Goal: Information Seeking & Learning: Find specific page/section

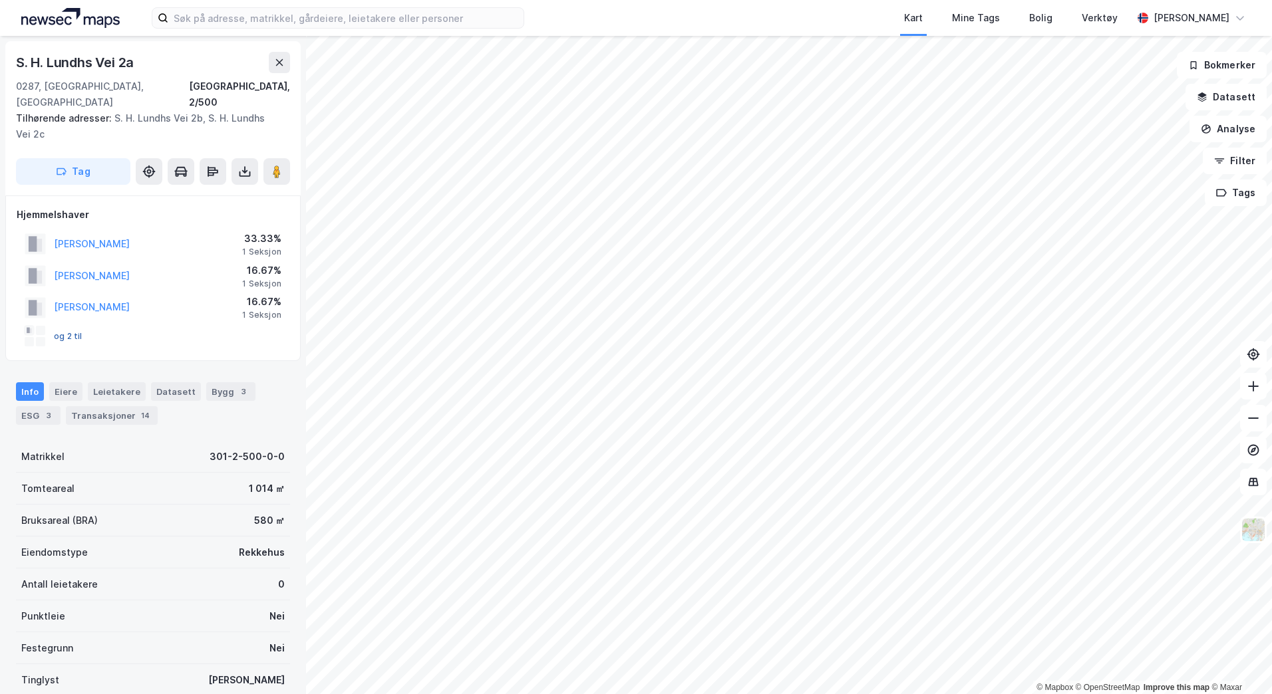
click at [0, 0] on button "og 2 til" at bounding box center [0, 0] width 0 height 0
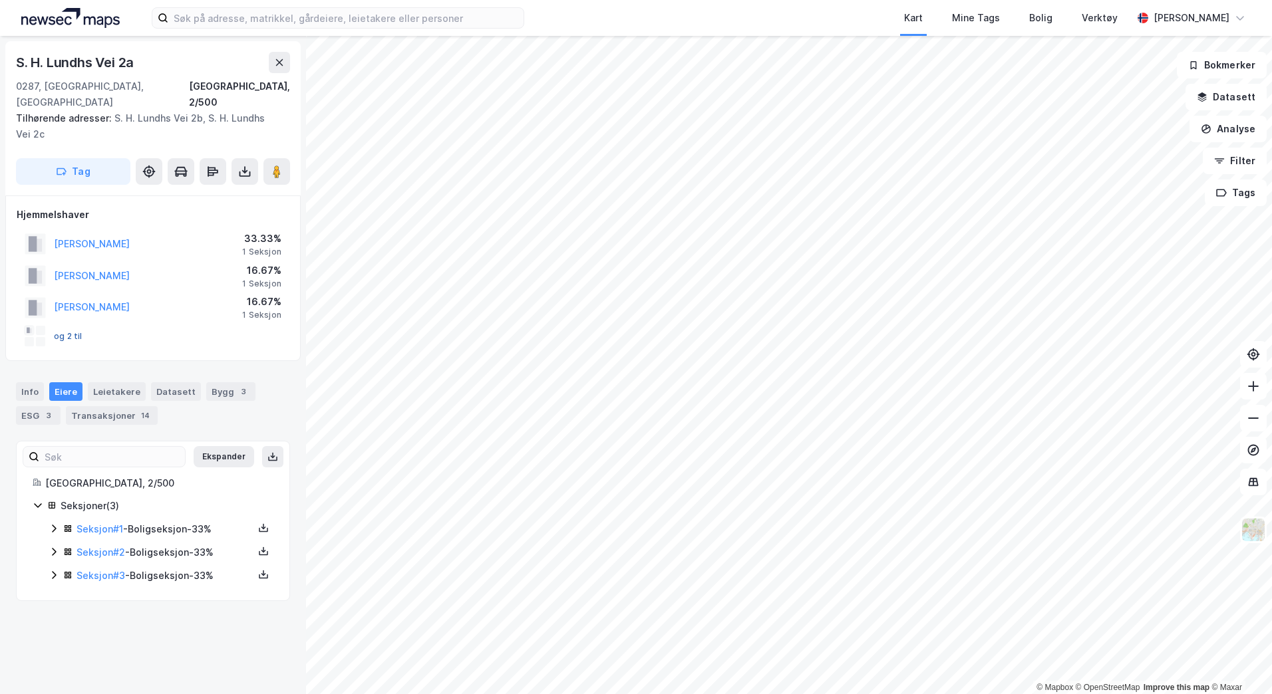
click at [0, 0] on button "og 2 til" at bounding box center [0, 0] width 0 height 0
click at [0, 0] on button "og 1 til" at bounding box center [0, 0] width 0 height 0
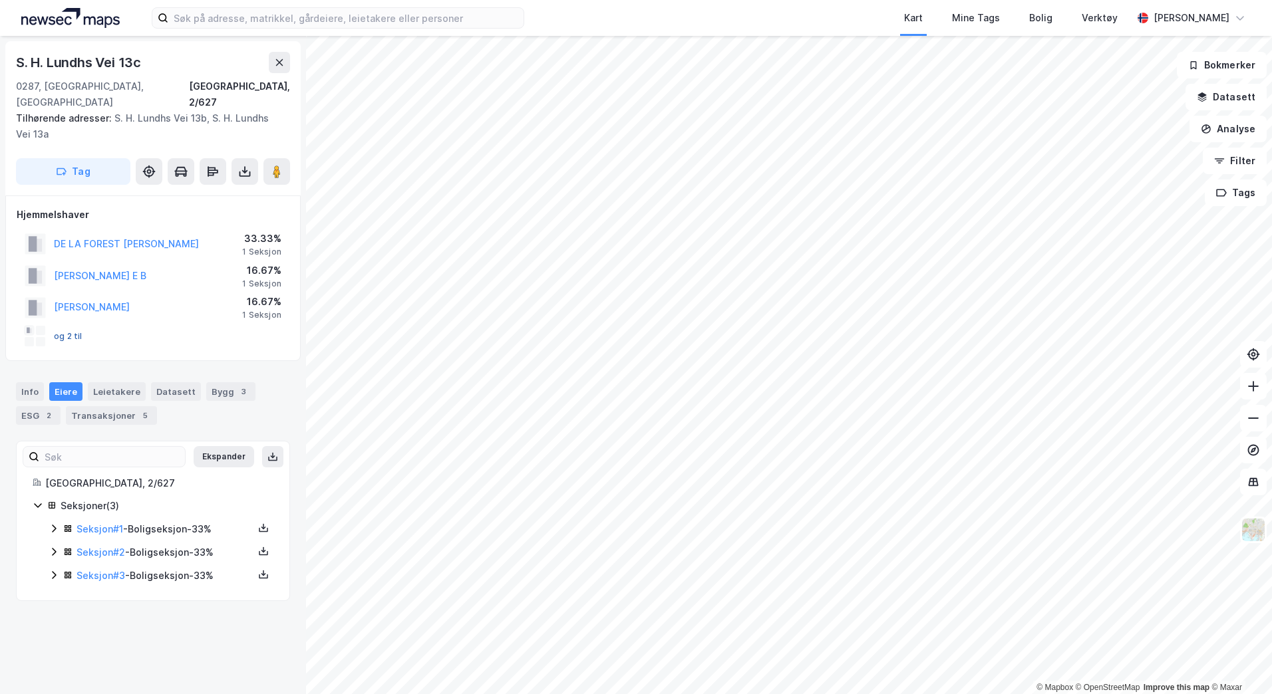
click at [0, 0] on button "og 2 til" at bounding box center [0, 0] width 0 height 0
click at [1259, 390] on icon at bounding box center [1252, 386] width 13 height 13
click at [1037, 3] on div "Kart Mine Tags Bolig Verktøy [PERSON_NAME] © Mapbox © OpenStreetMap Improve thi…" at bounding box center [636, 347] width 1272 height 694
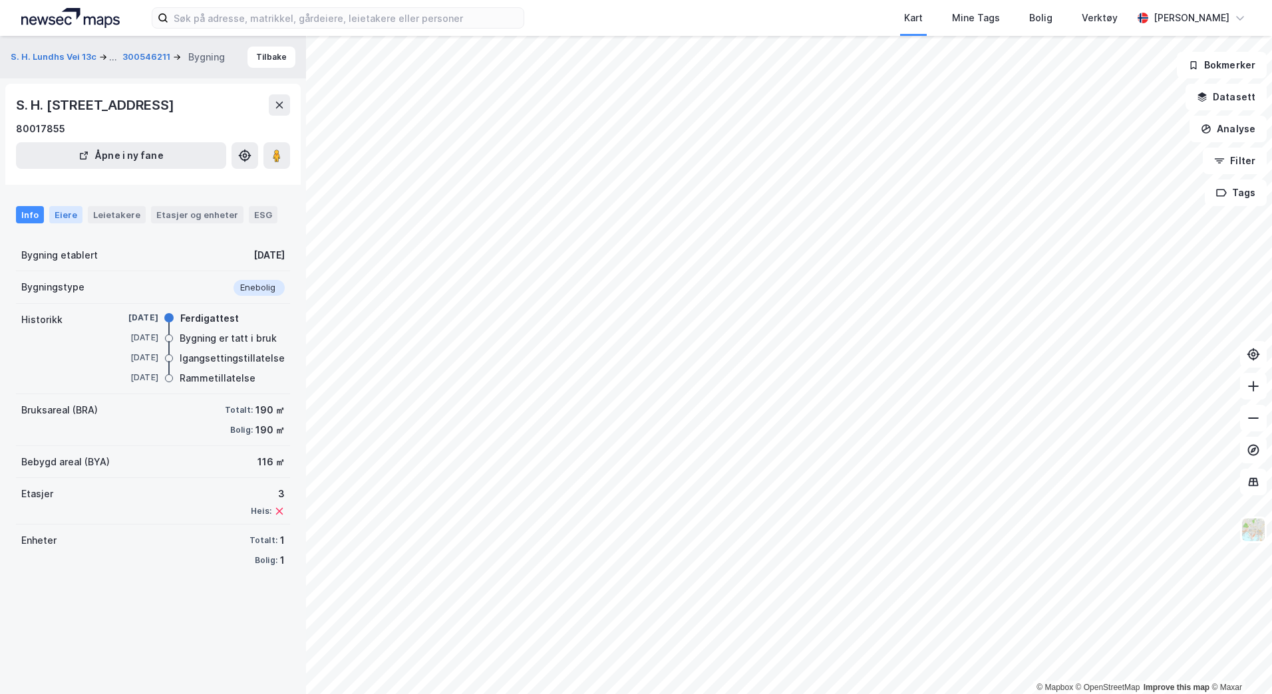
click at [69, 220] on div "Eiere" at bounding box center [65, 214] width 33 height 17
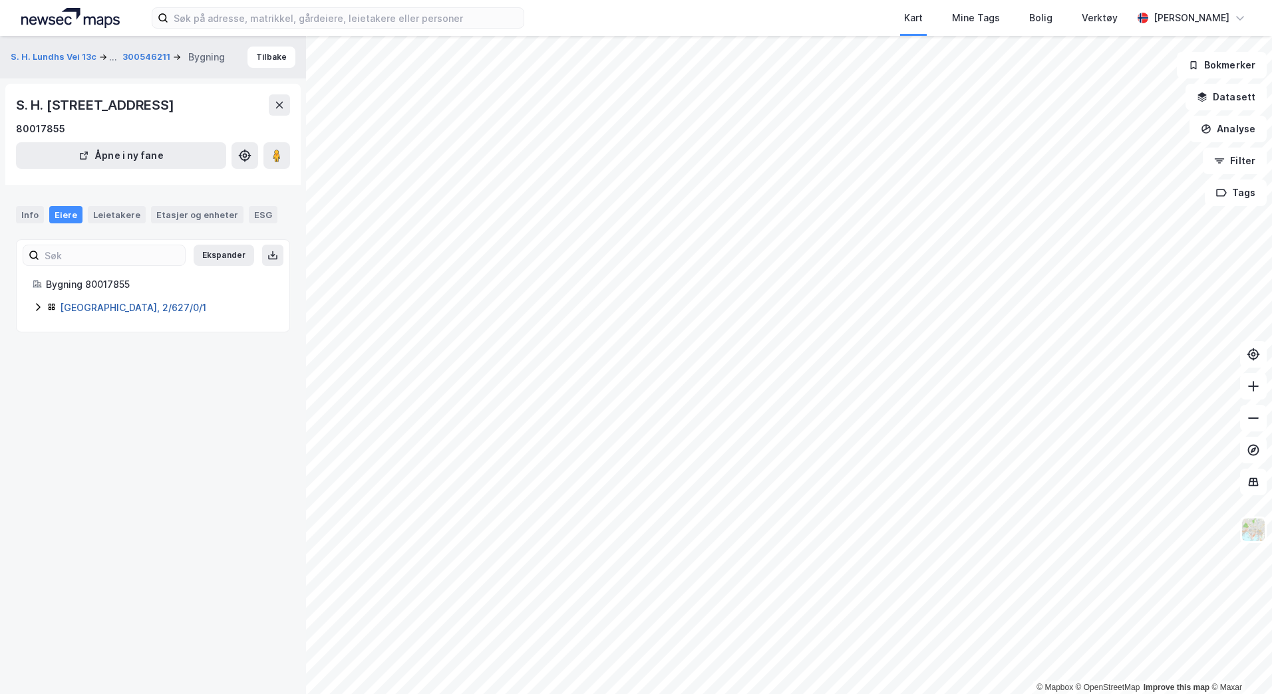
click at [82, 311] on link "[GEOGRAPHIC_DATA], 2/627/0/1" at bounding box center [133, 307] width 146 height 11
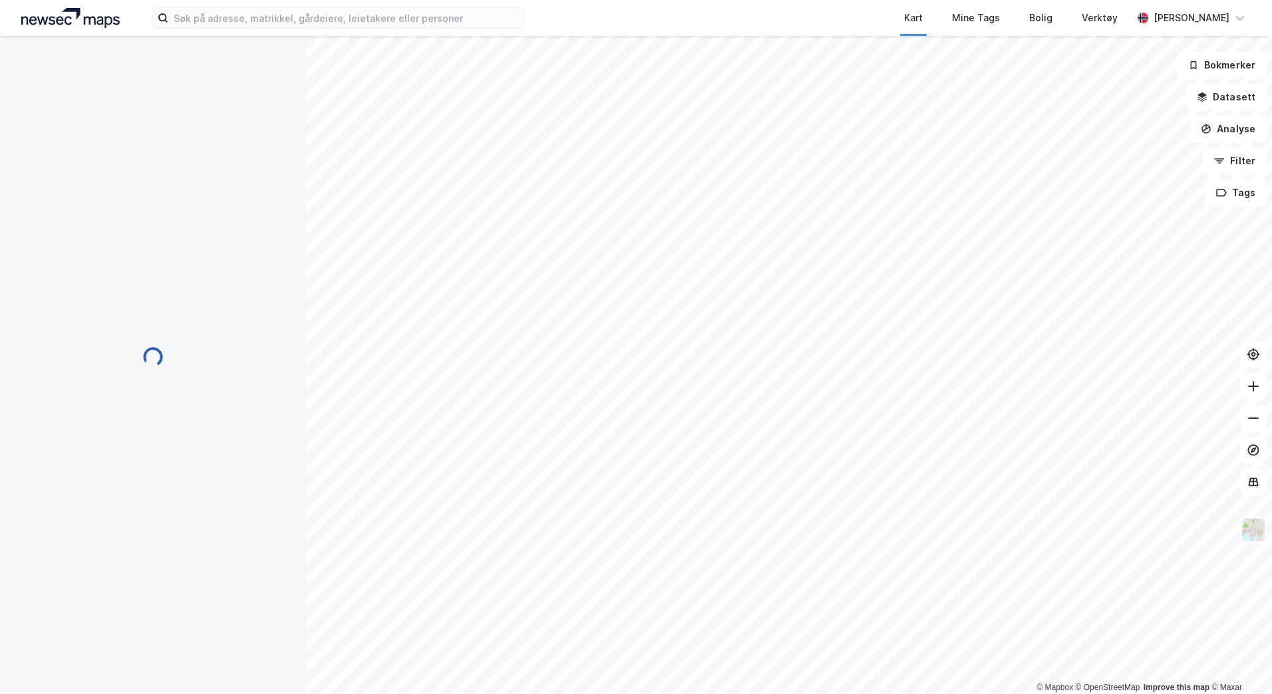
scroll to position [29, 0]
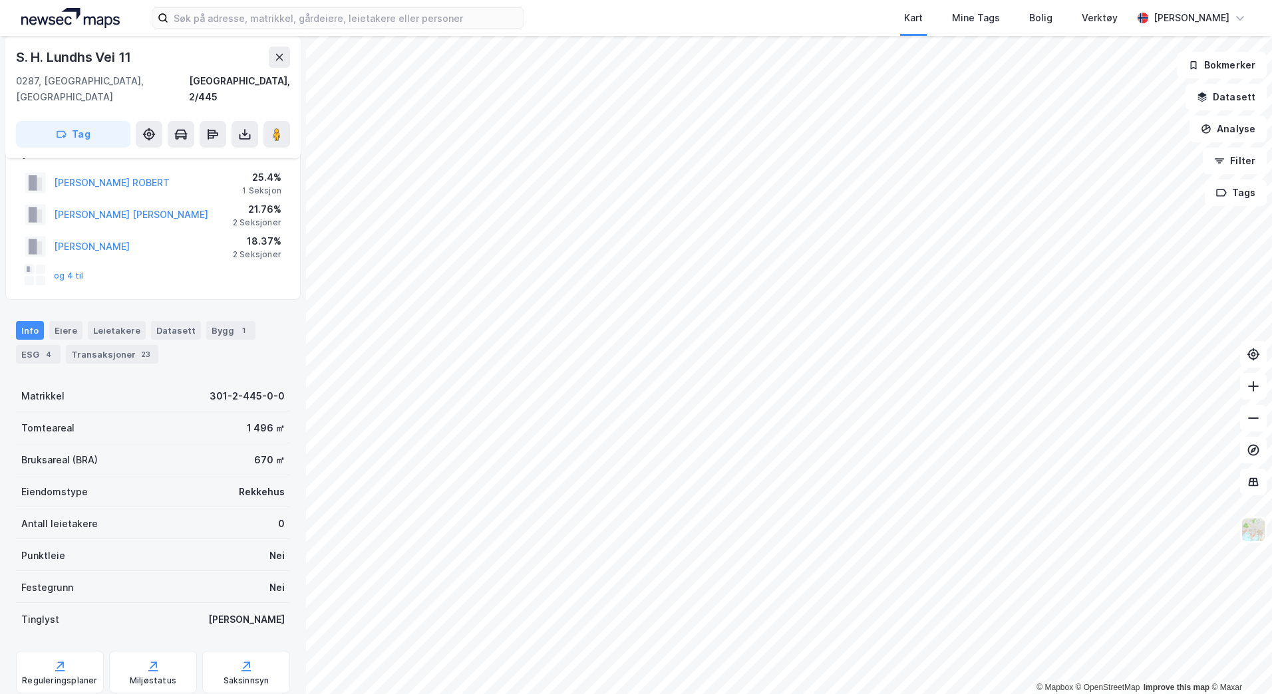
scroll to position [29, 0]
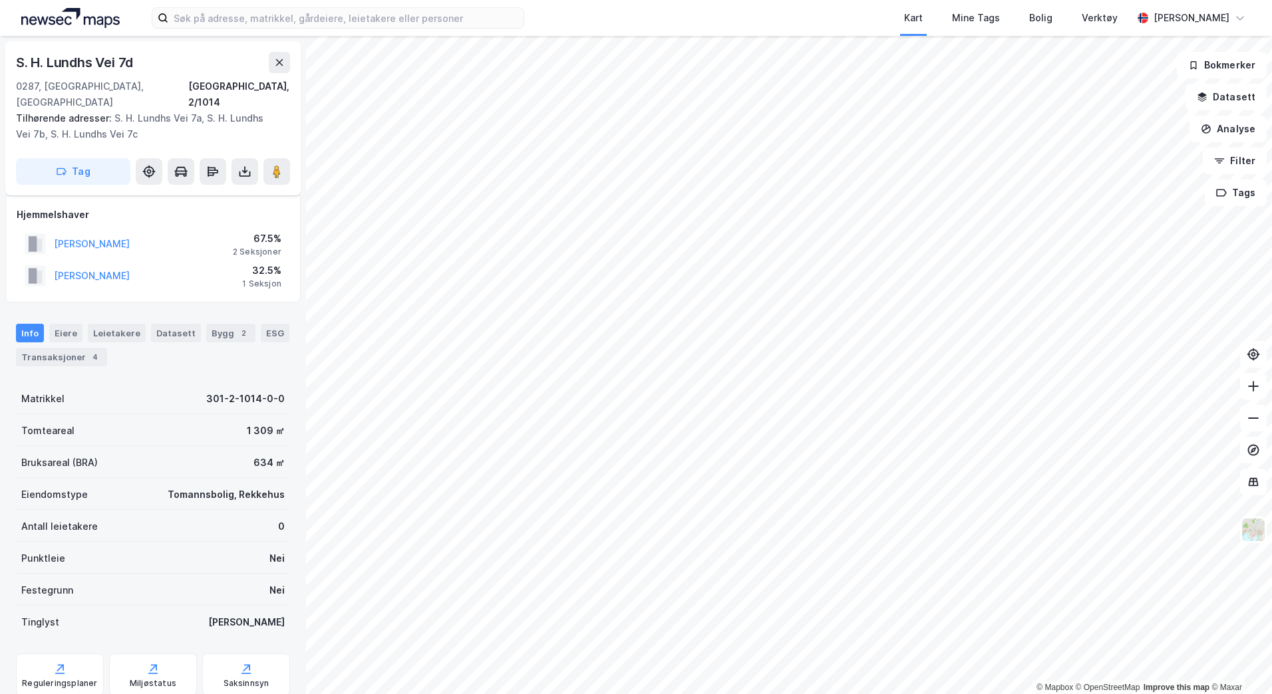
scroll to position [29, 0]
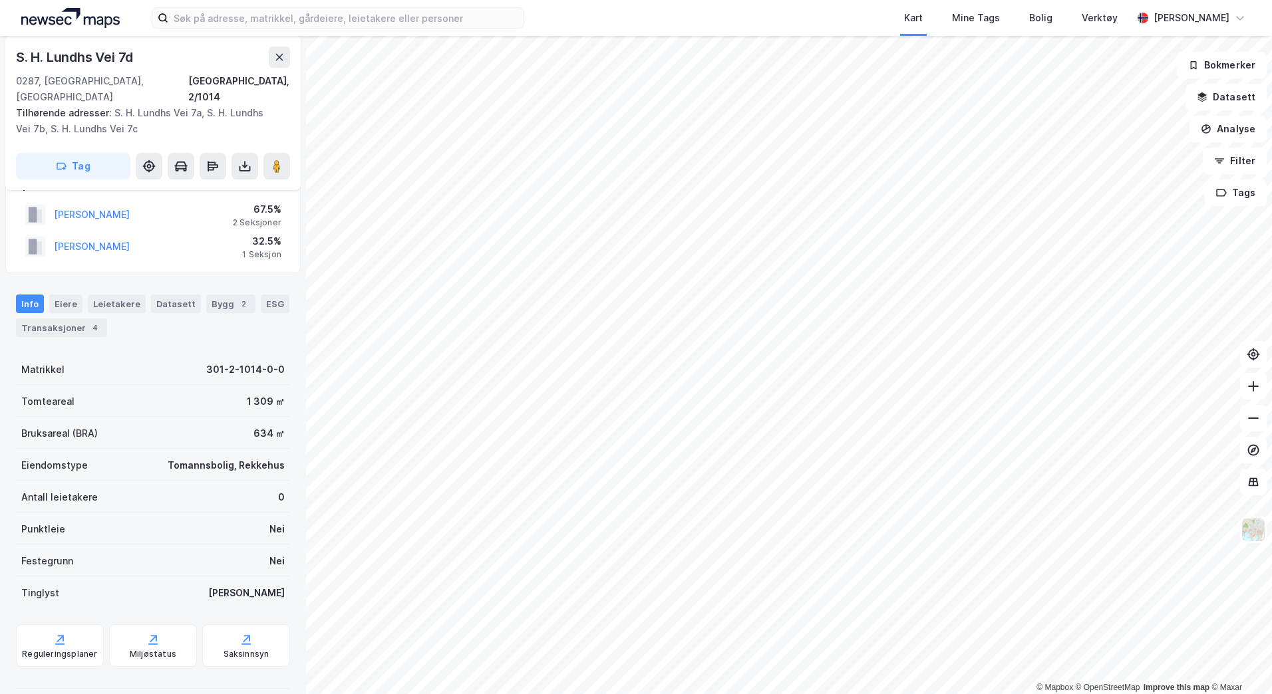
scroll to position [29, 0]
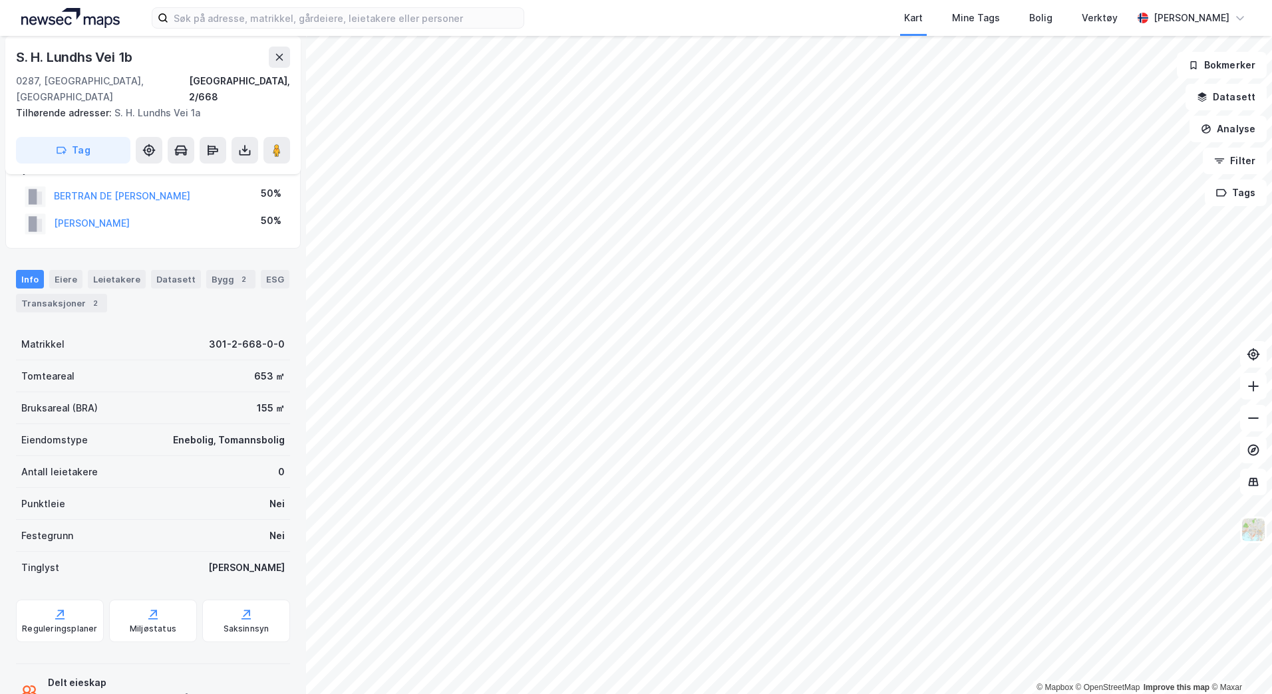
scroll to position [29, 0]
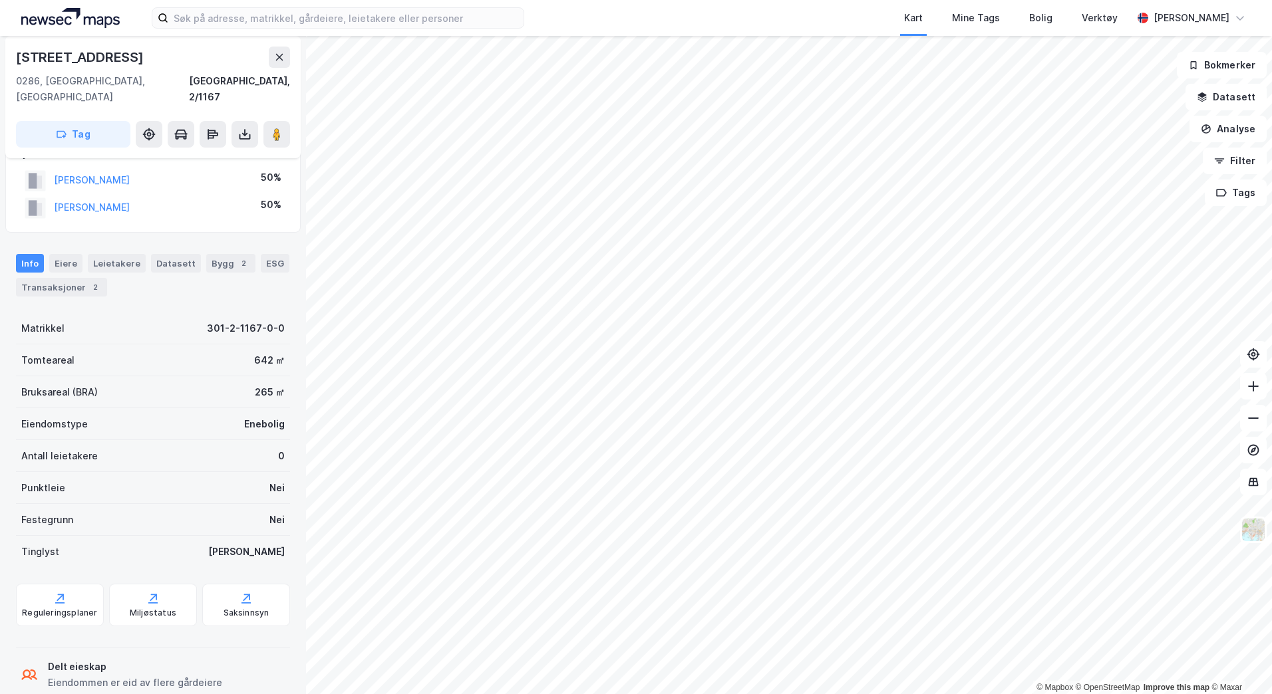
scroll to position [29, 0]
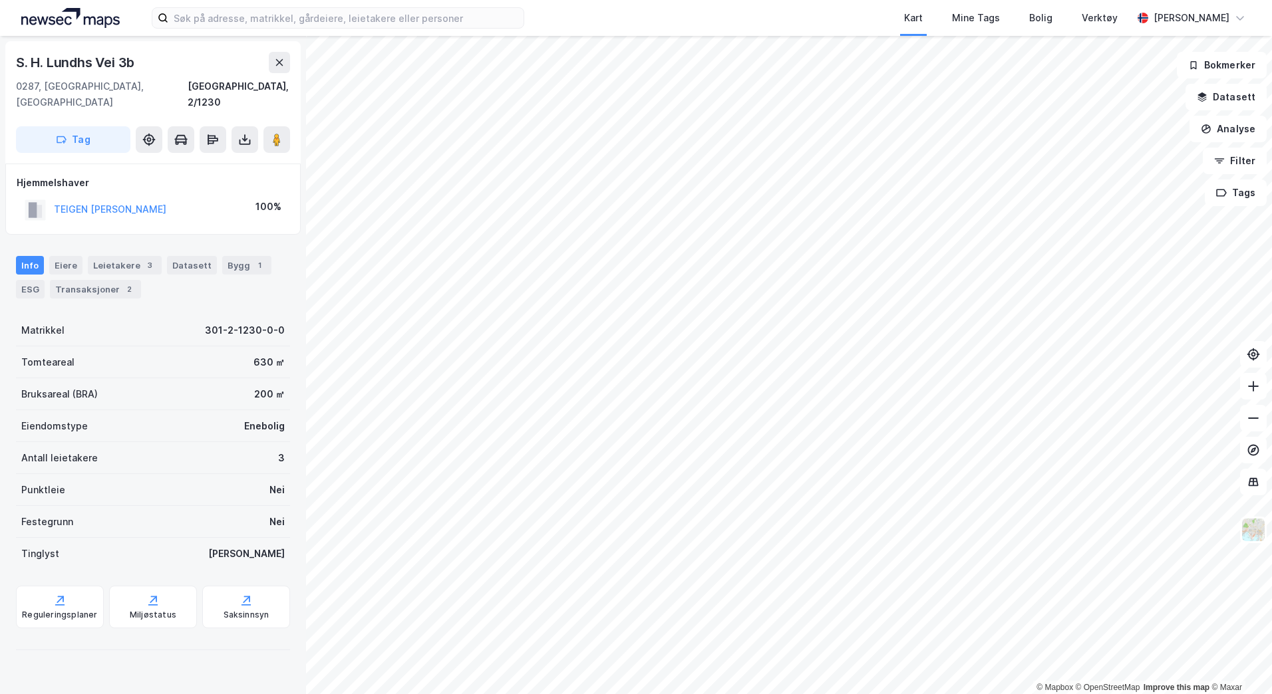
click at [0, 418] on html "Kart Mine Tags Bolig Verktøy [PERSON_NAME] © Mapbox © OpenStreetMap Improve thi…" at bounding box center [636, 347] width 1272 height 694
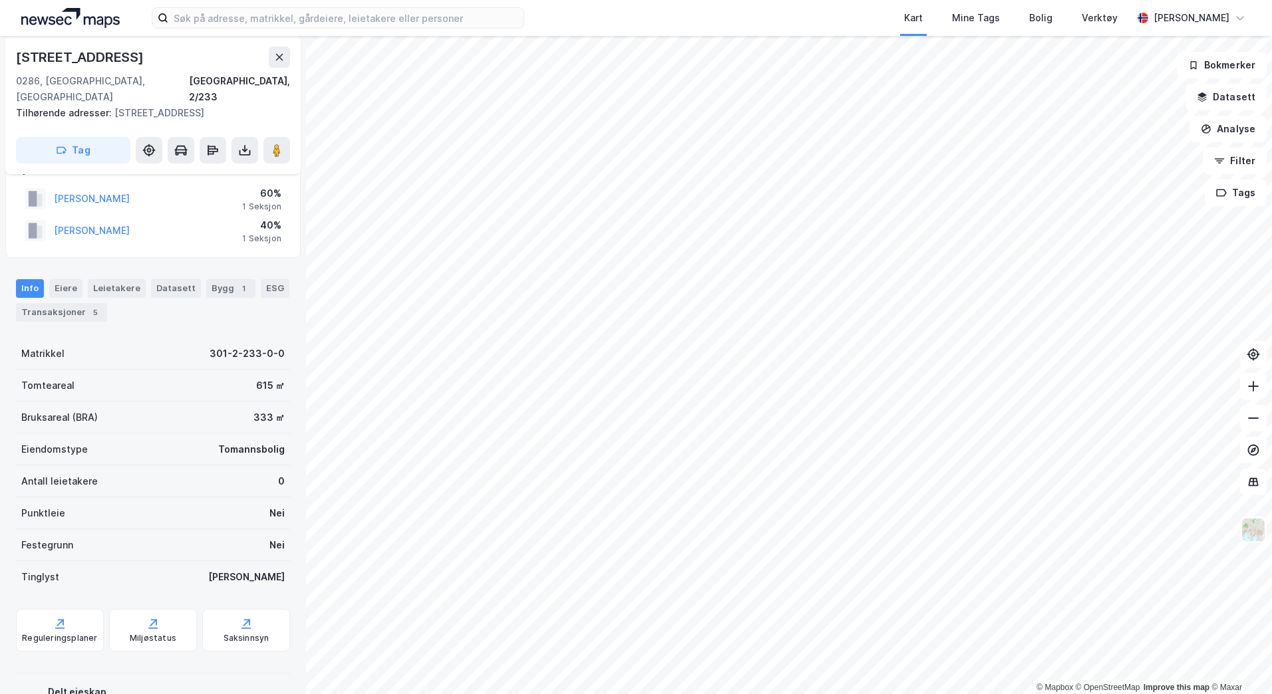
scroll to position [29, 0]
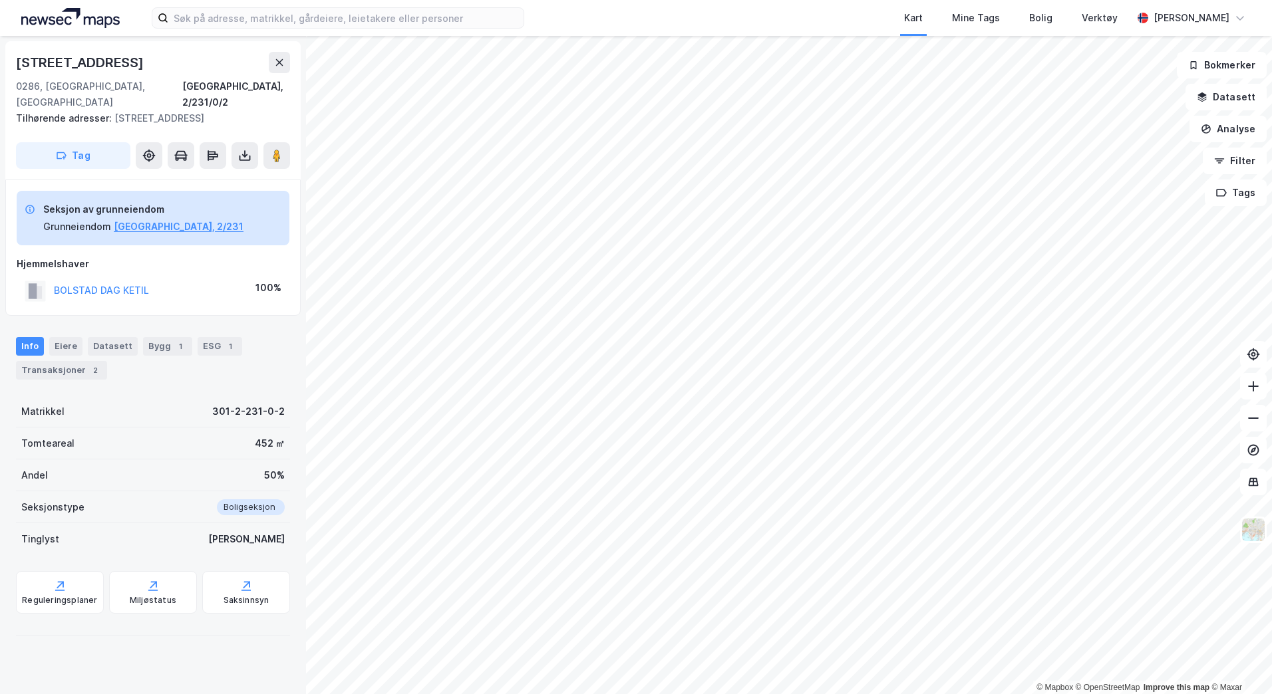
scroll to position [29, 0]
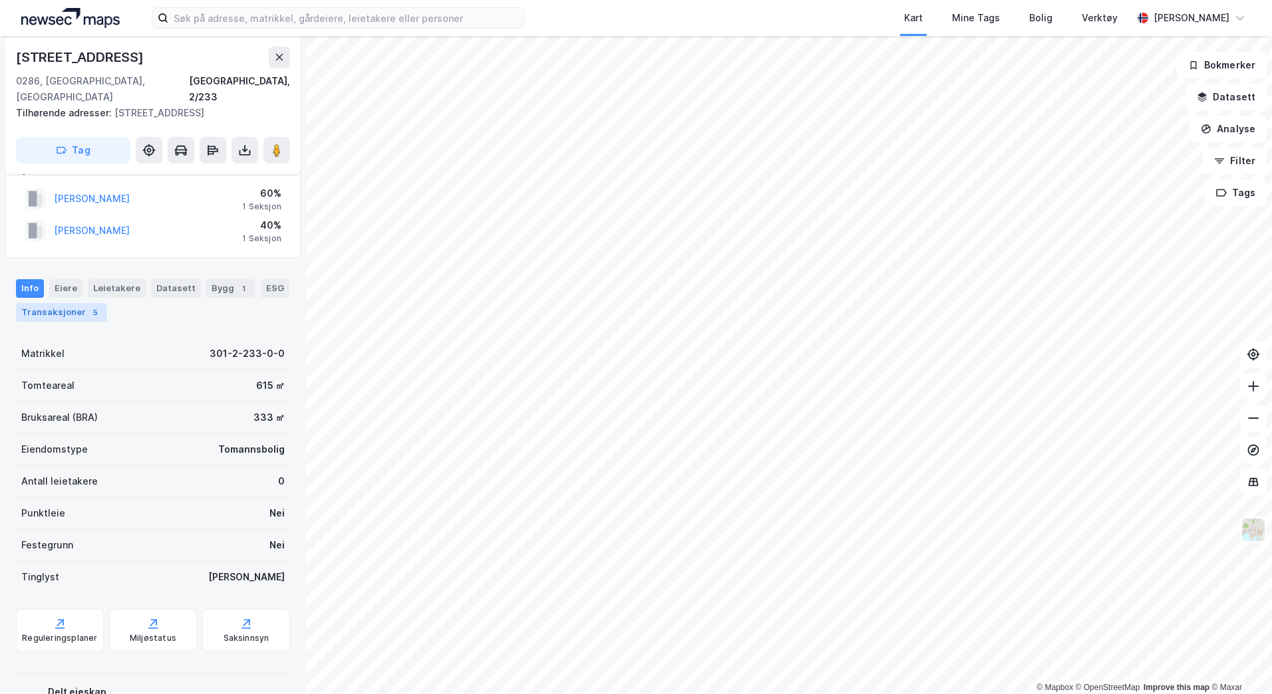
click at [42, 303] on div "Transaksjoner 5" at bounding box center [61, 312] width 91 height 19
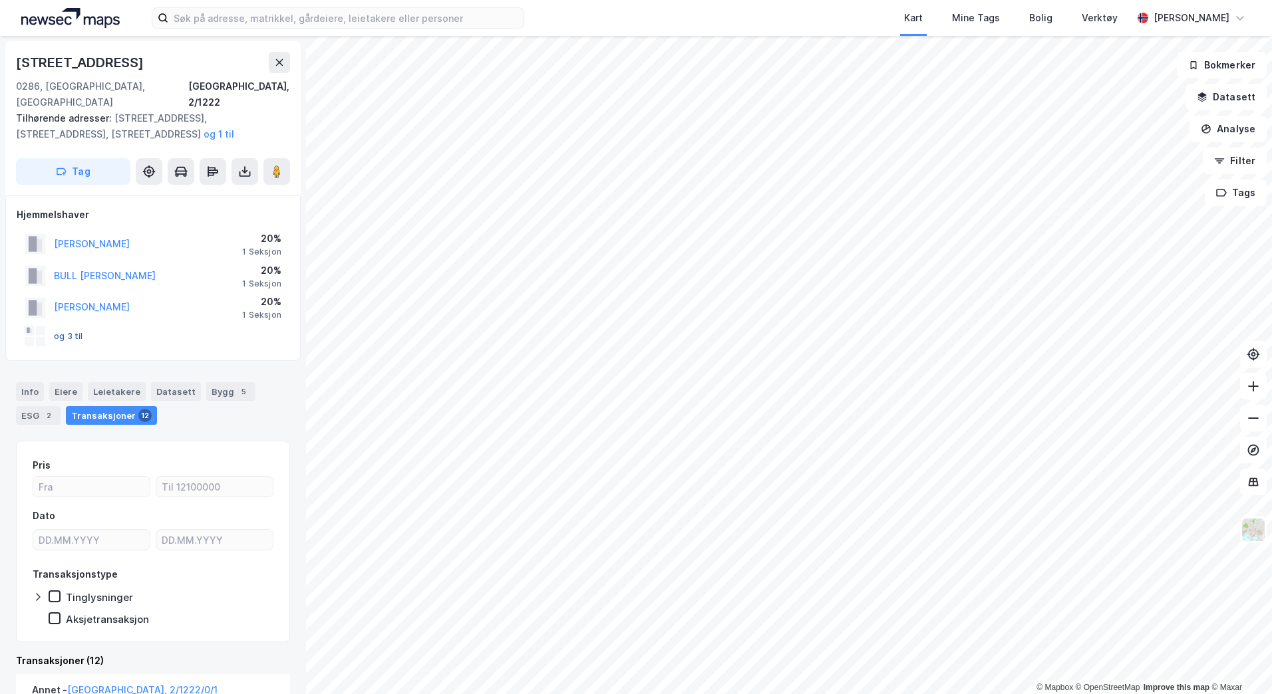
click at [0, 0] on button "og 3 til" at bounding box center [0, 0] width 0 height 0
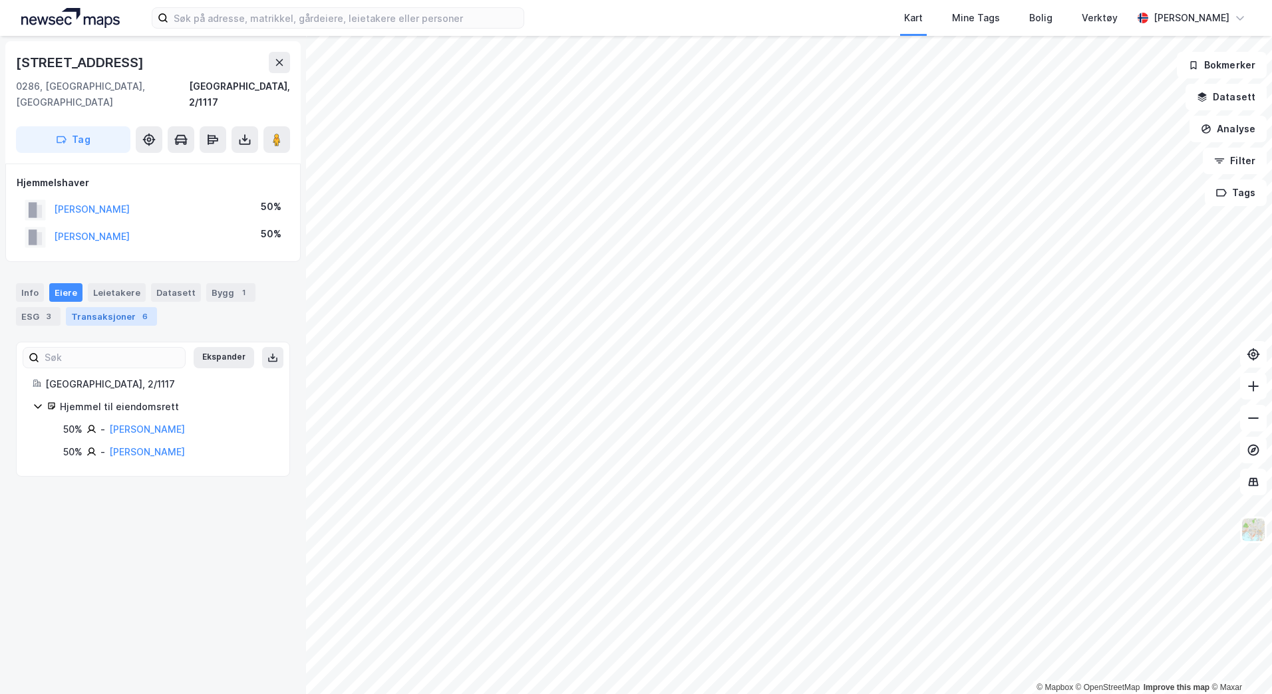
click at [85, 307] on div "Transaksjoner 6" at bounding box center [111, 316] width 91 height 19
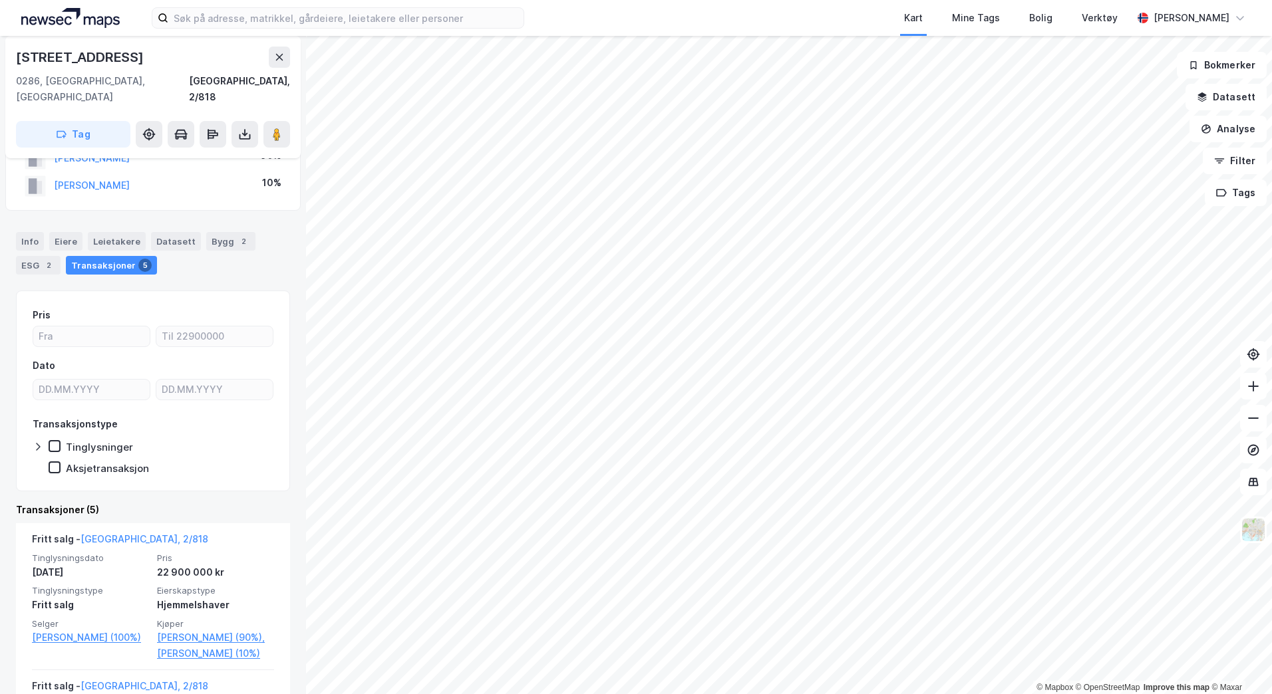
scroll to position [50, 0]
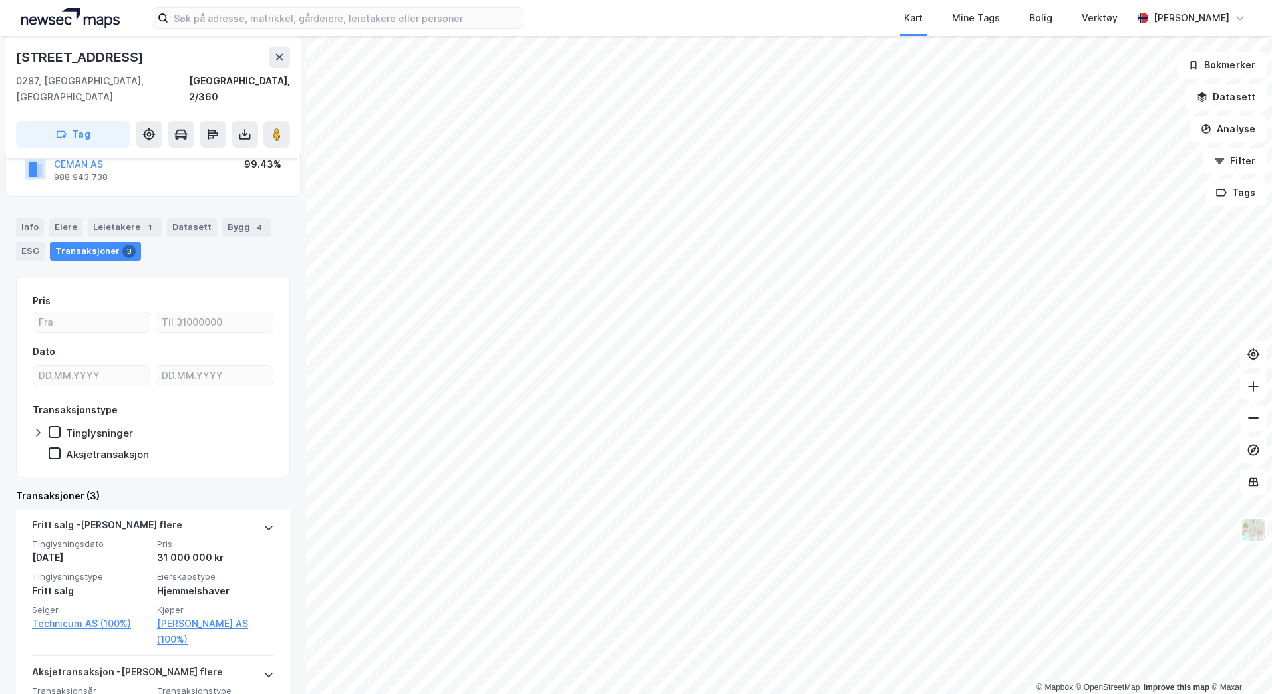
scroll to position [104, 0]
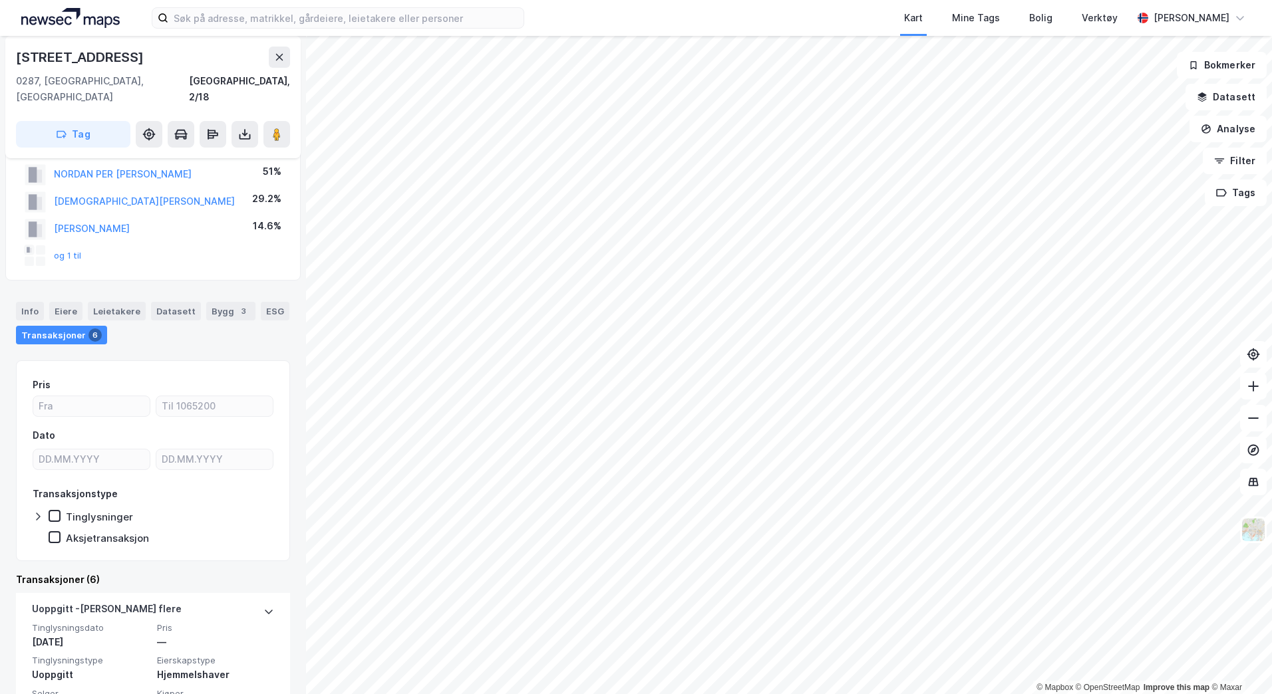
scroll to position [8, 0]
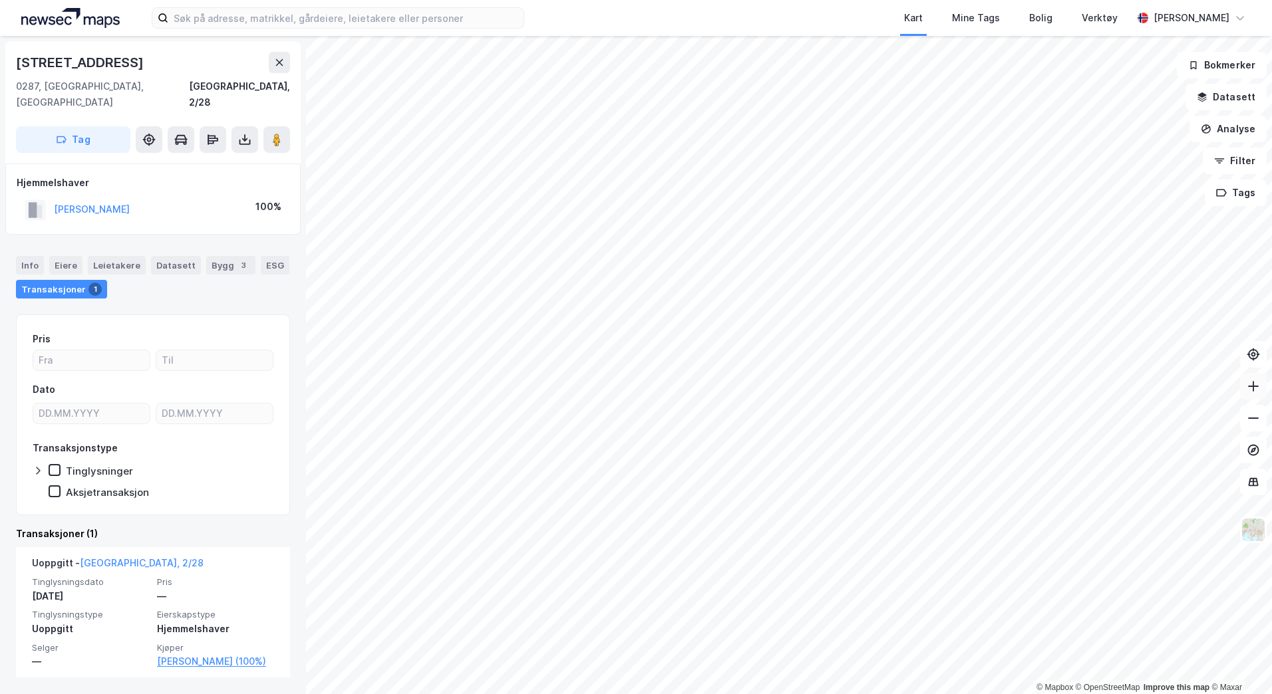
click at [1251, 384] on icon at bounding box center [1252, 386] width 13 height 13
click at [1271, 333] on html "Kart Mine Tags Bolig Verktøy [PERSON_NAME] © Mapbox © OpenStreetMap Improve thi…" at bounding box center [636, 347] width 1272 height 694
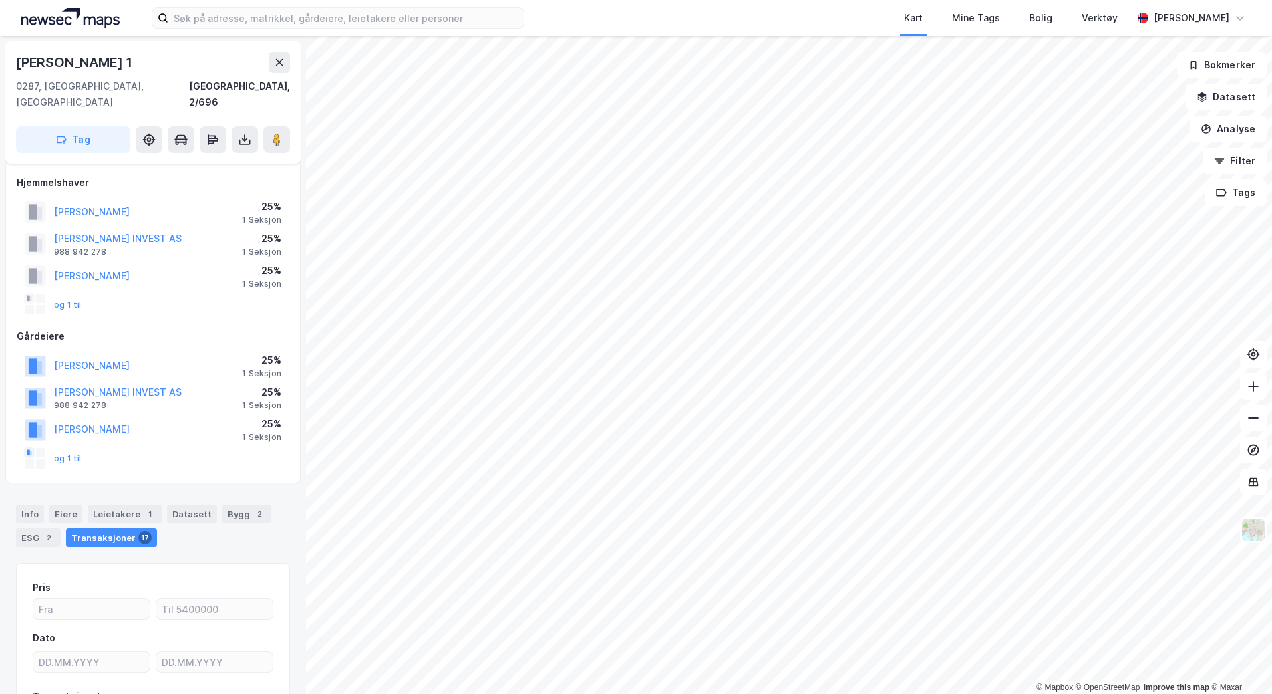
scroll to position [8, 0]
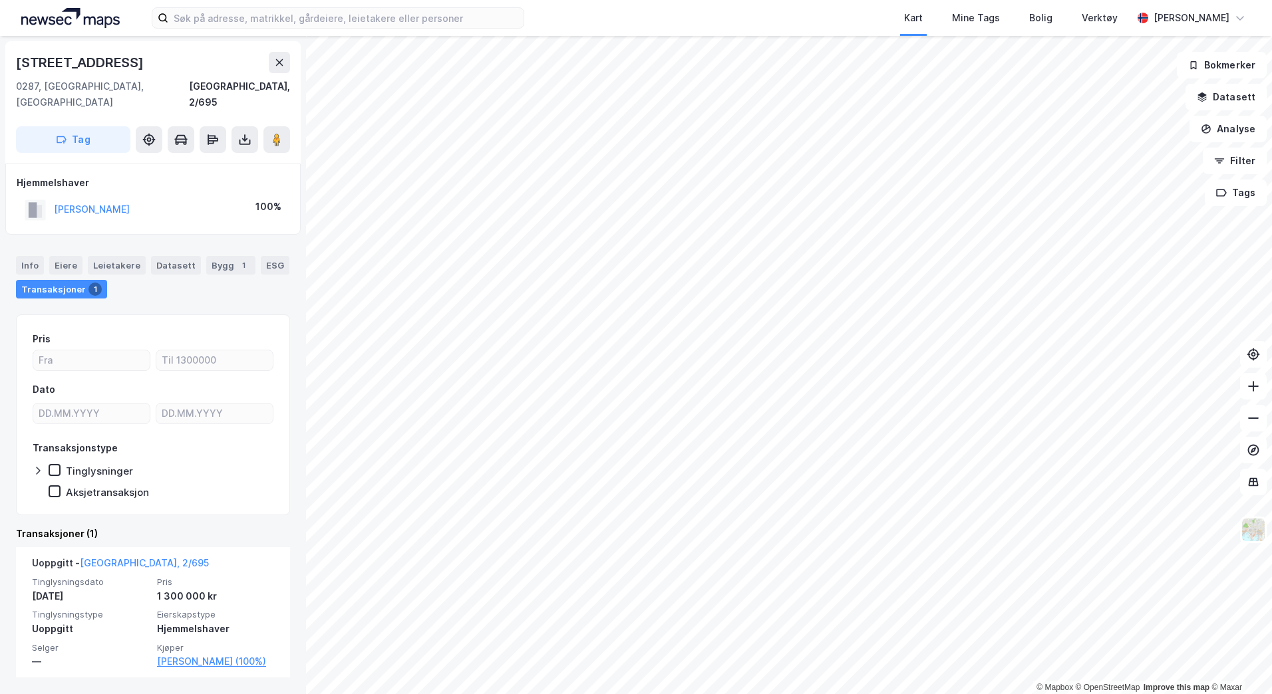
click at [854, 5] on div "Kart Mine Tags Bolig Verktøy [PERSON_NAME] © Mapbox © OpenStreetMap Improve thi…" at bounding box center [636, 347] width 1272 height 694
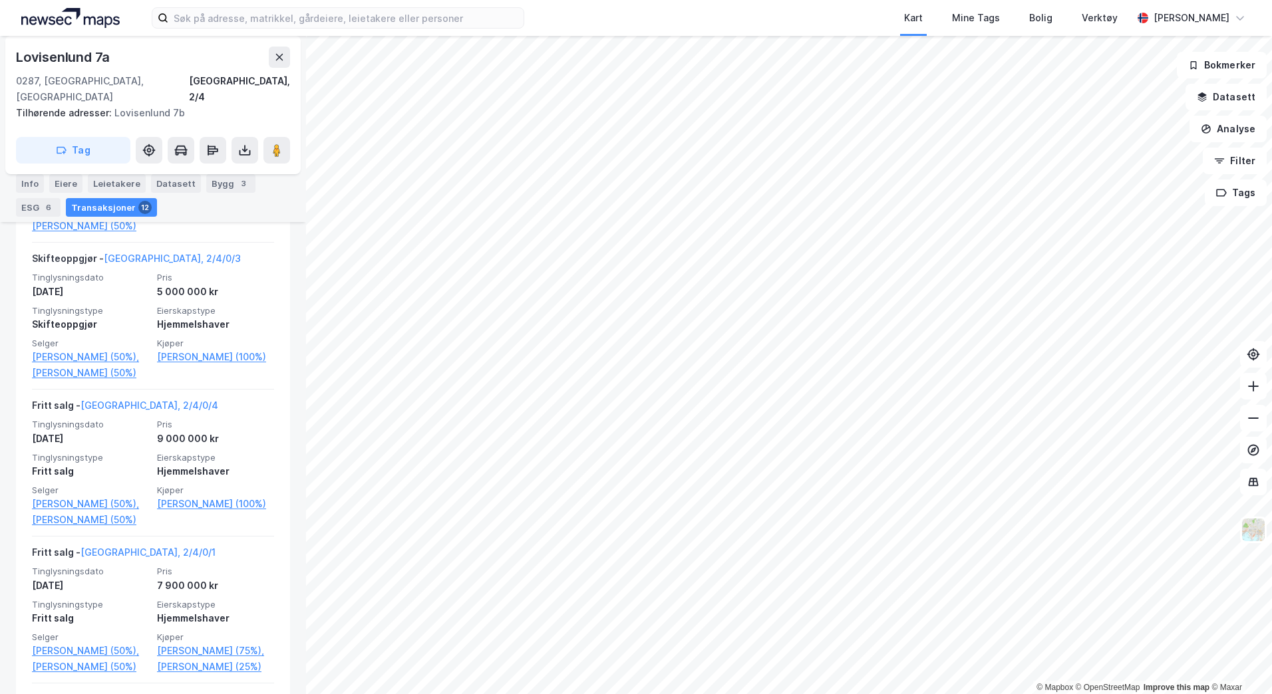
scroll to position [1057, 0]
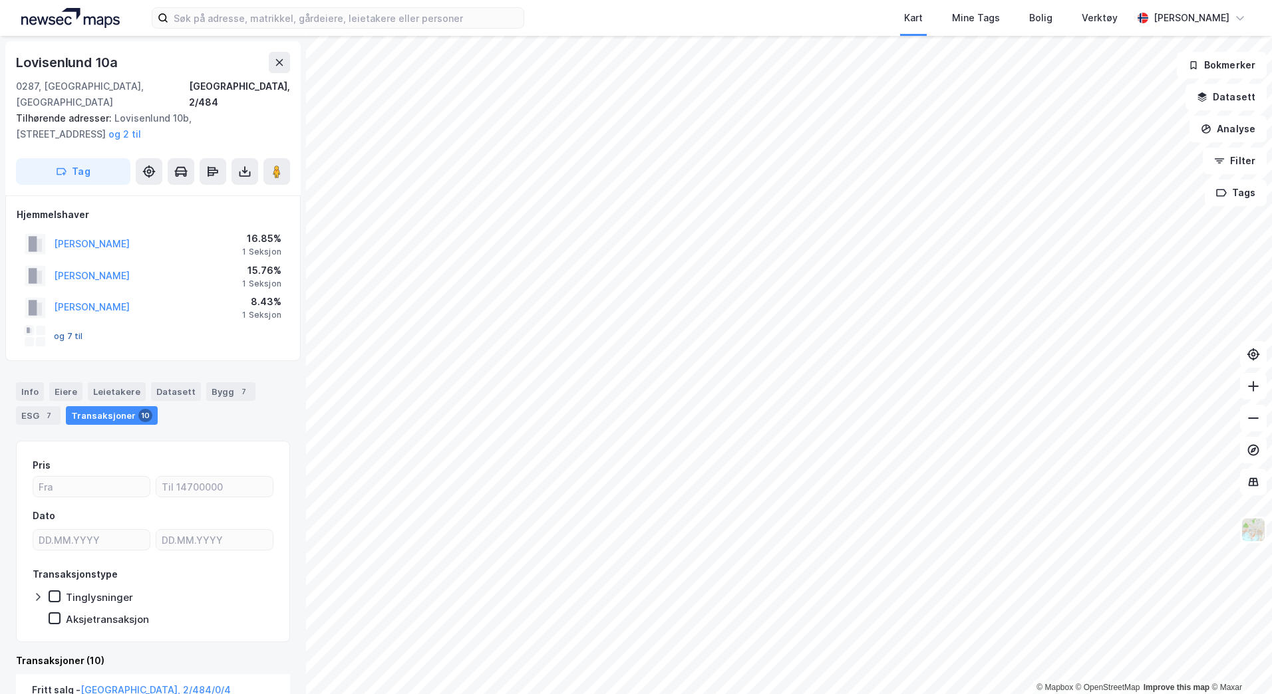
click at [0, 0] on button "og 7 til" at bounding box center [0, 0] width 0 height 0
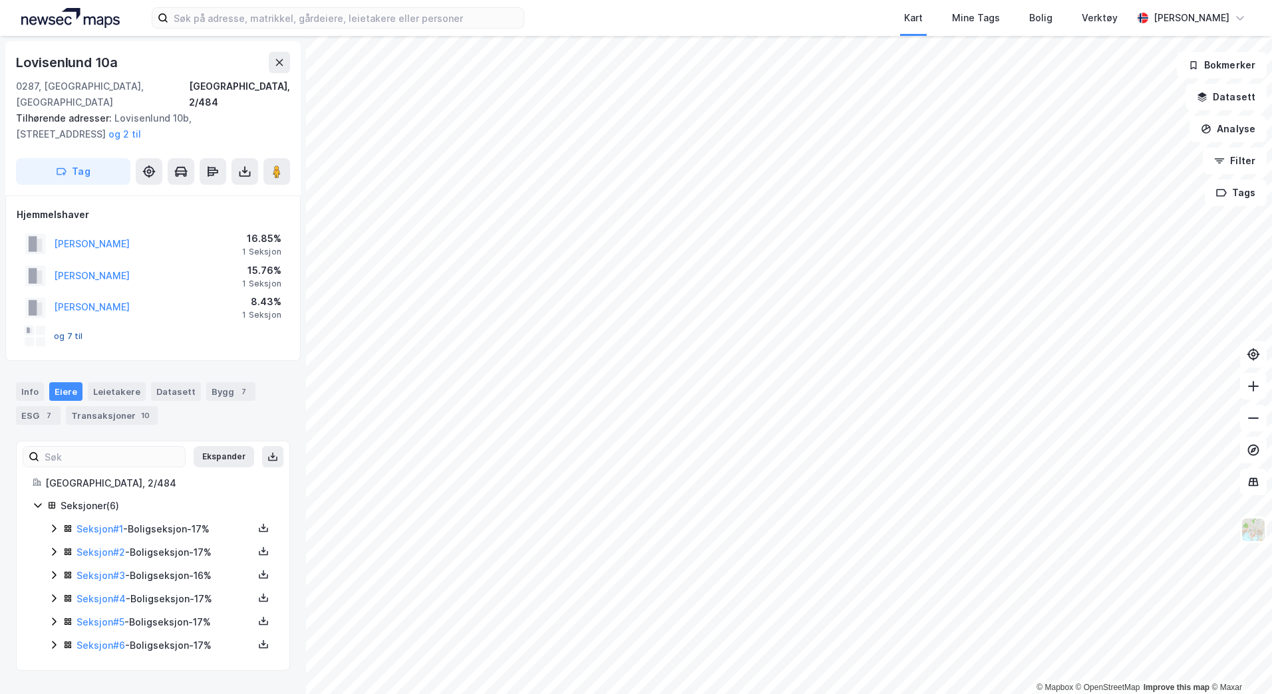
click at [0, 0] on button "og 7 til" at bounding box center [0, 0] width 0 height 0
click at [85, 406] on div "Transaksjoner 10" at bounding box center [112, 415] width 92 height 19
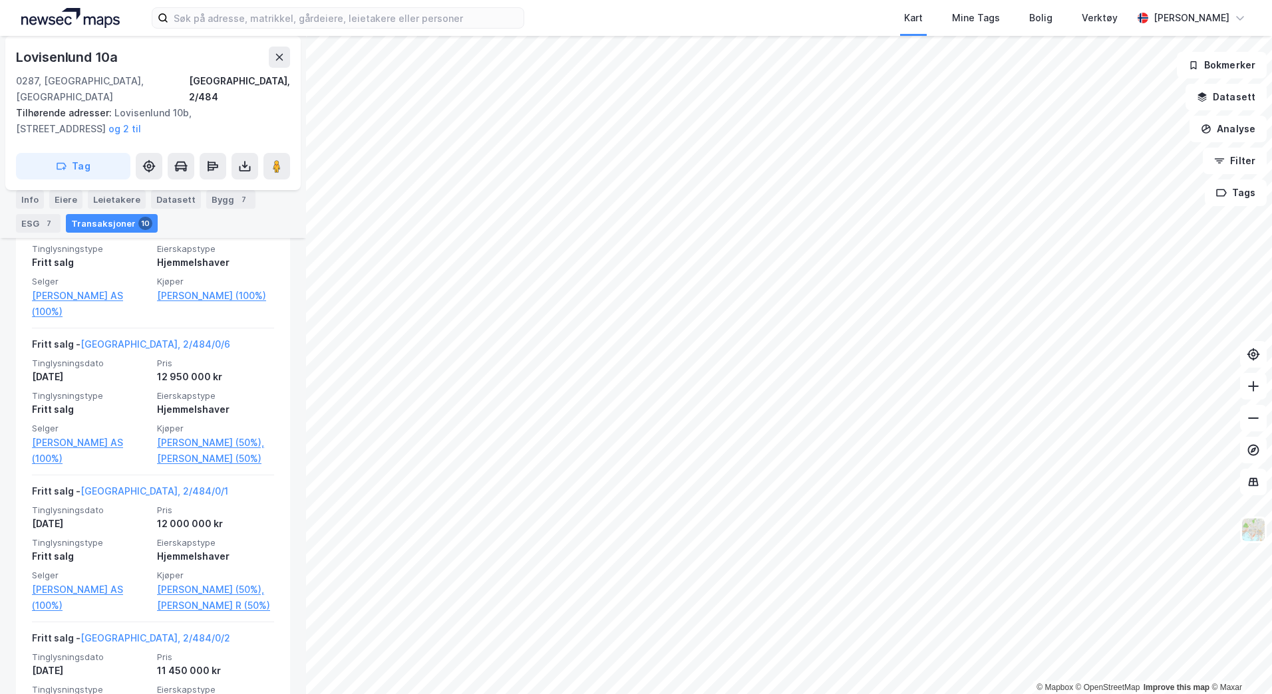
scroll to position [498, 0]
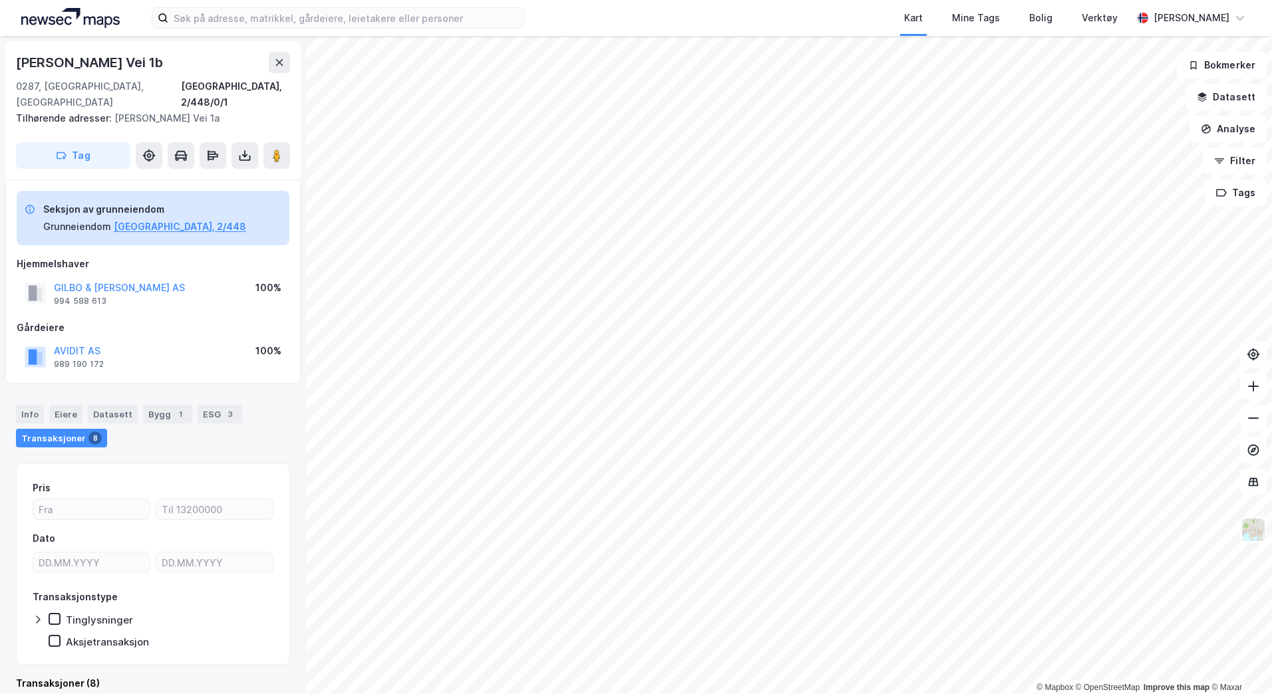
scroll to position [3, 0]
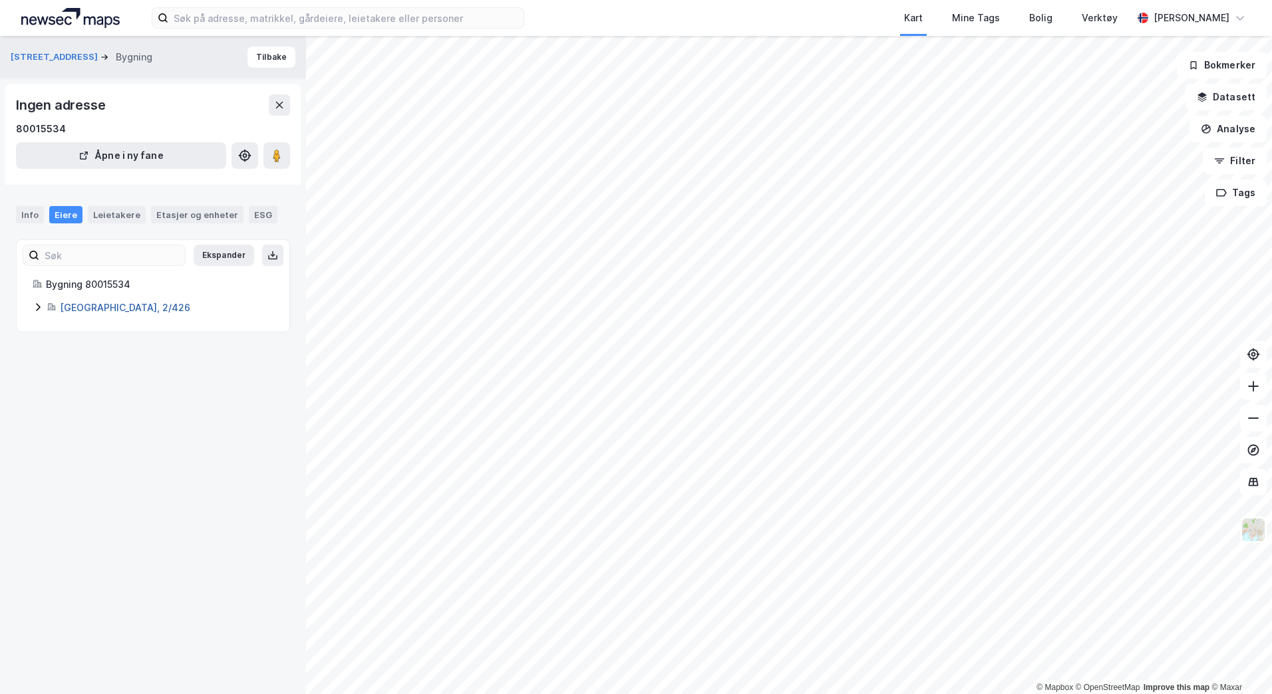
click at [94, 307] on link "[GEOGRAPHIC_DATA], 2/426" at bounding box center [125, 307] width 130 height 11
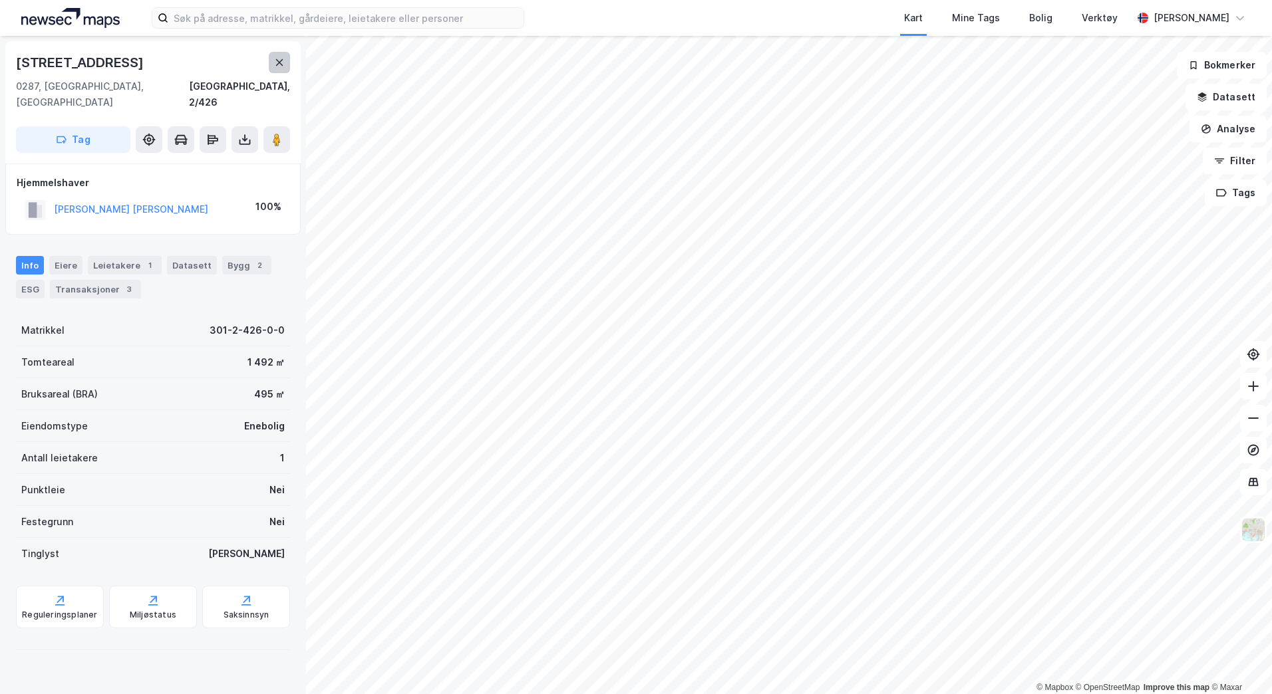
click at [277, 61] on icon at bounding box center [279, 62] width 11 height 11
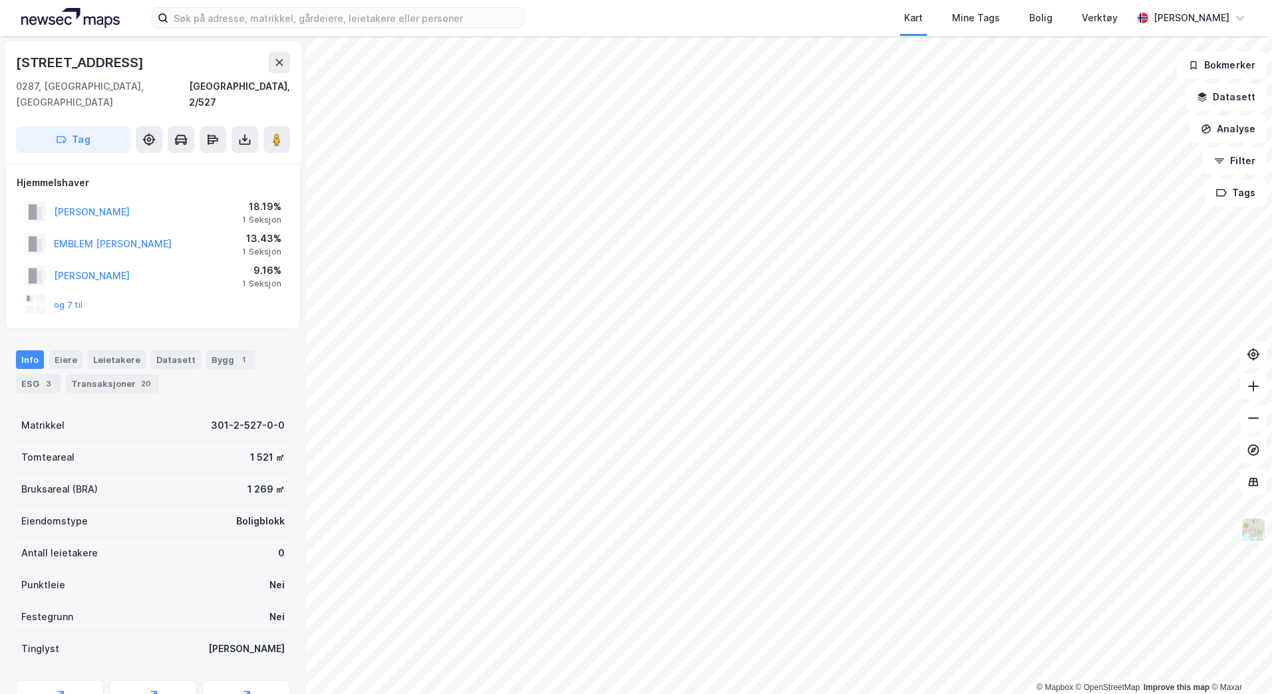
scroll to position [3, 0]
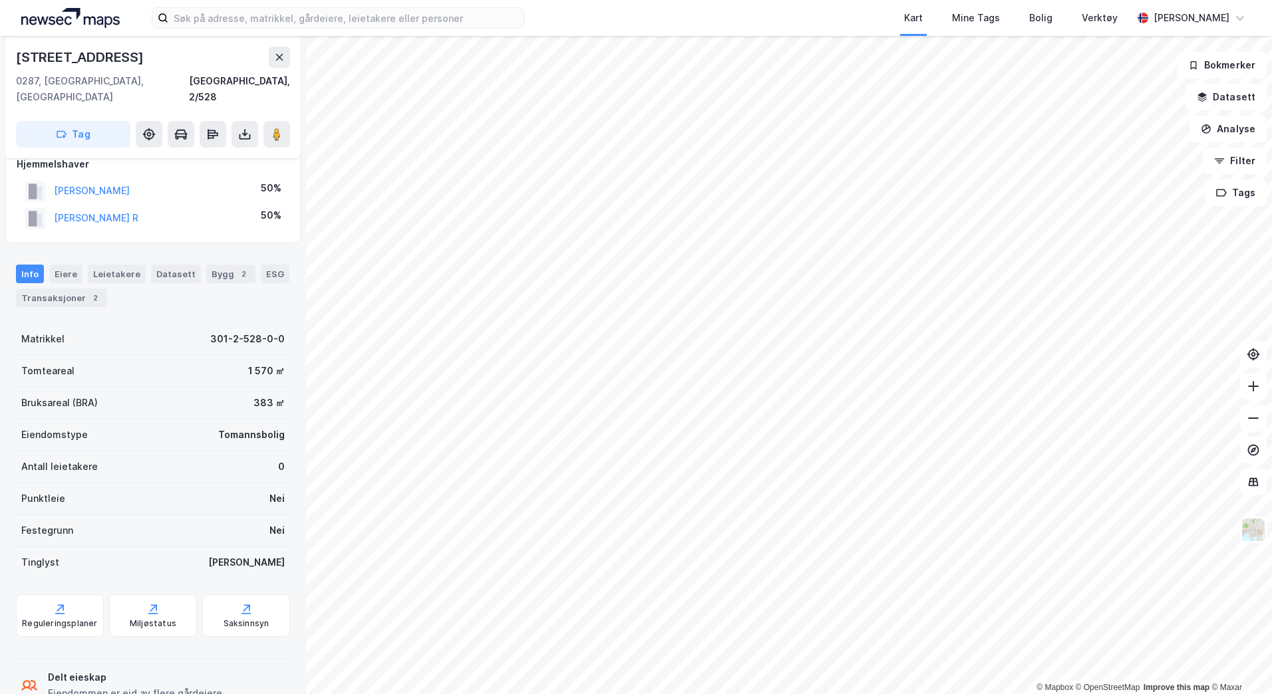
scroll to position [43, 0]
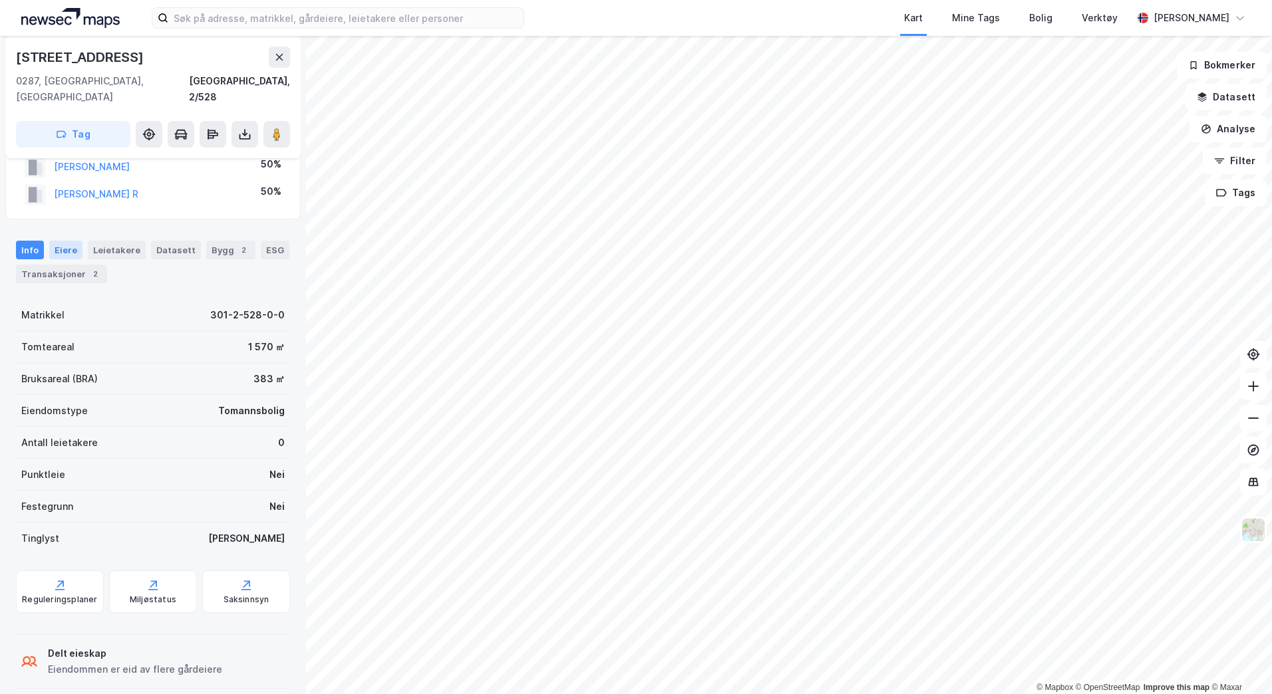
click at [67, 241] on div "Eiere" at bounding box center [65, 250] width 33 height 19
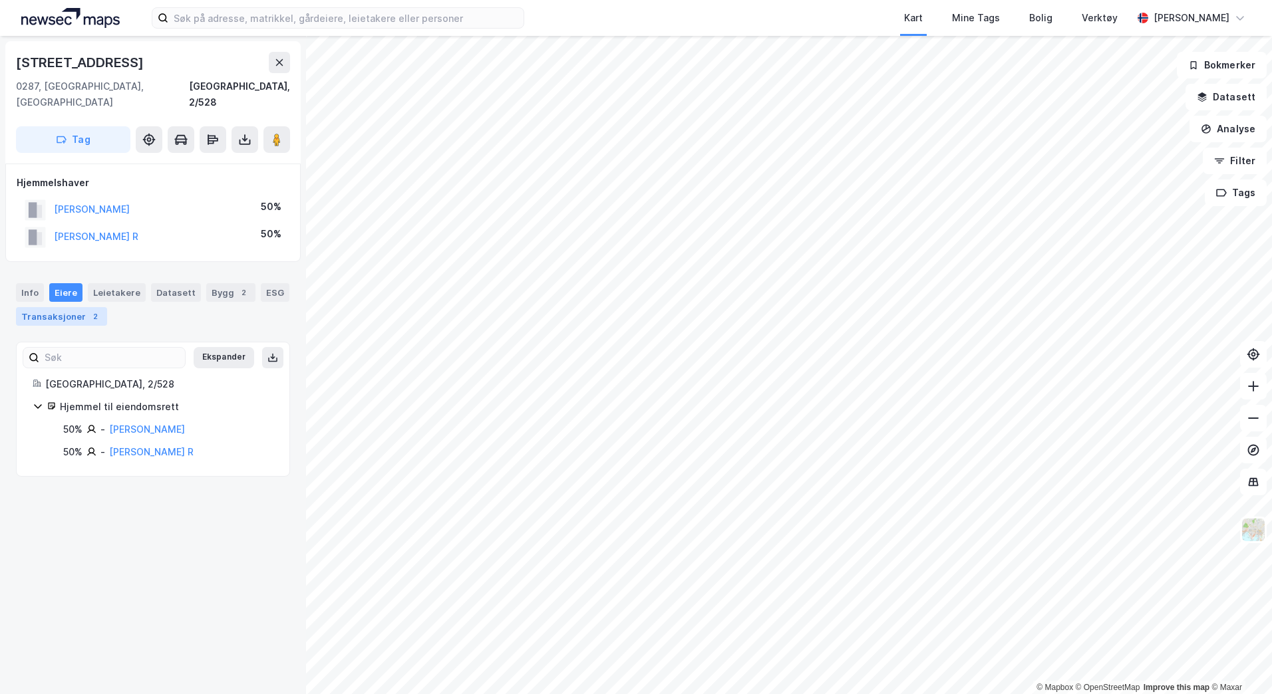
click at [55, 307] on div "Transaksjoner 2" at bounding box center [61, 316] width 91 height 19
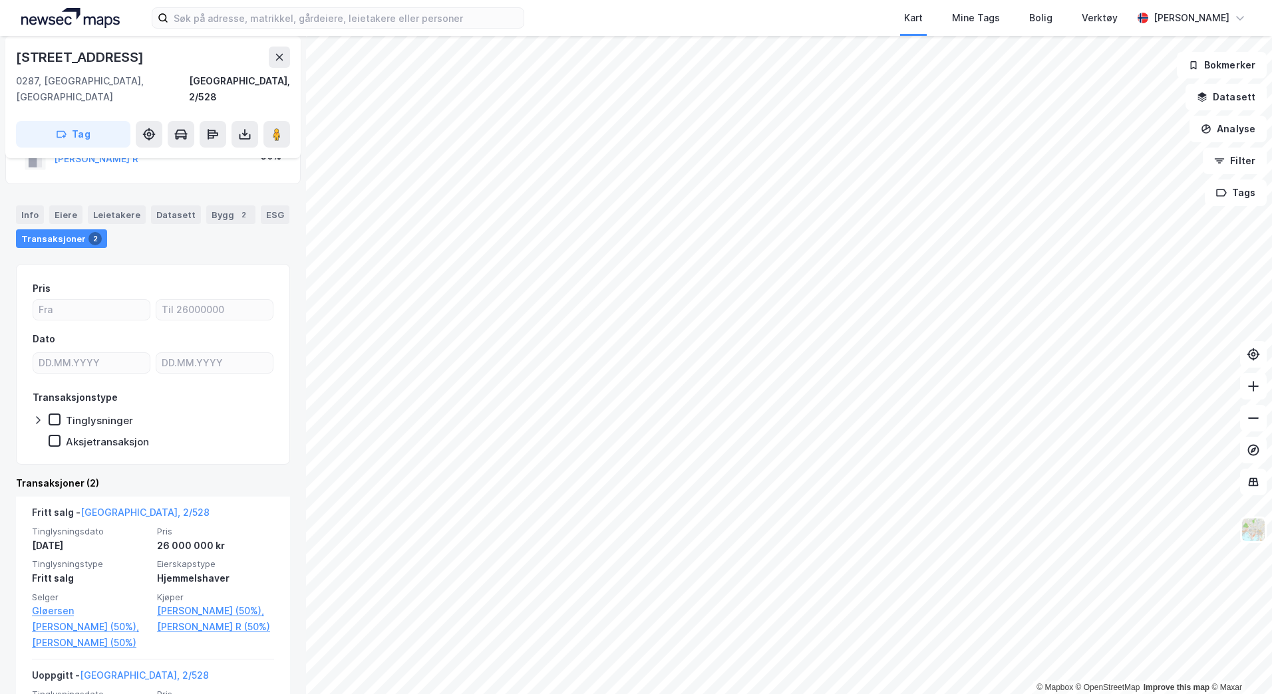
scroll to position [79, 0]
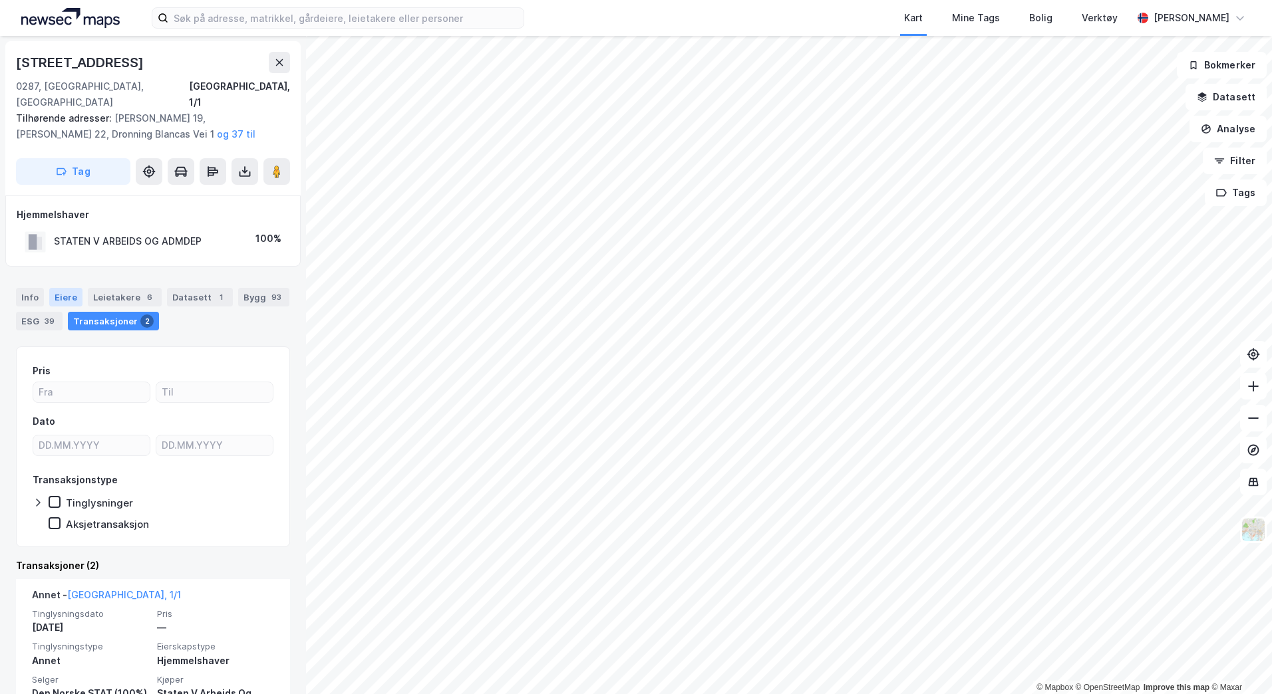
click at [65, 288] on div "Eiere" at bounding box center [65, 297] width 33 height 19
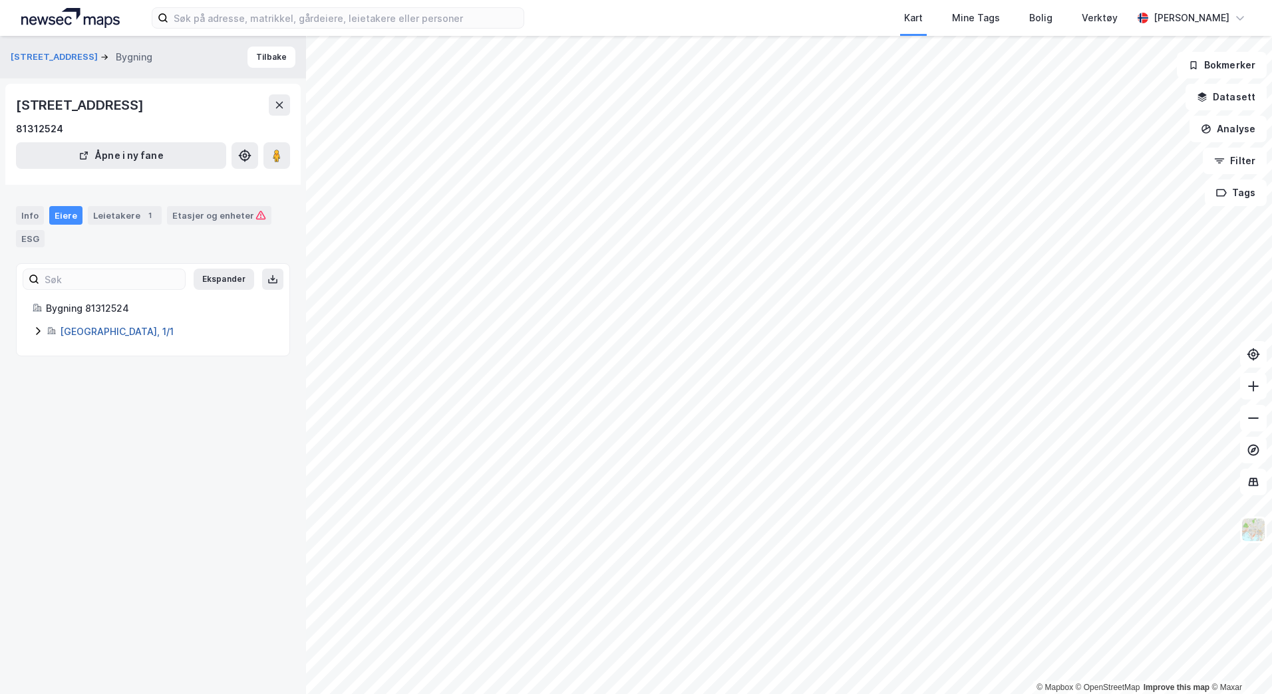
click at [82, 326] on link "[GEOGRAPHIC_DATA], 1/1" at bounding box center [117, 331] width 114 height 11
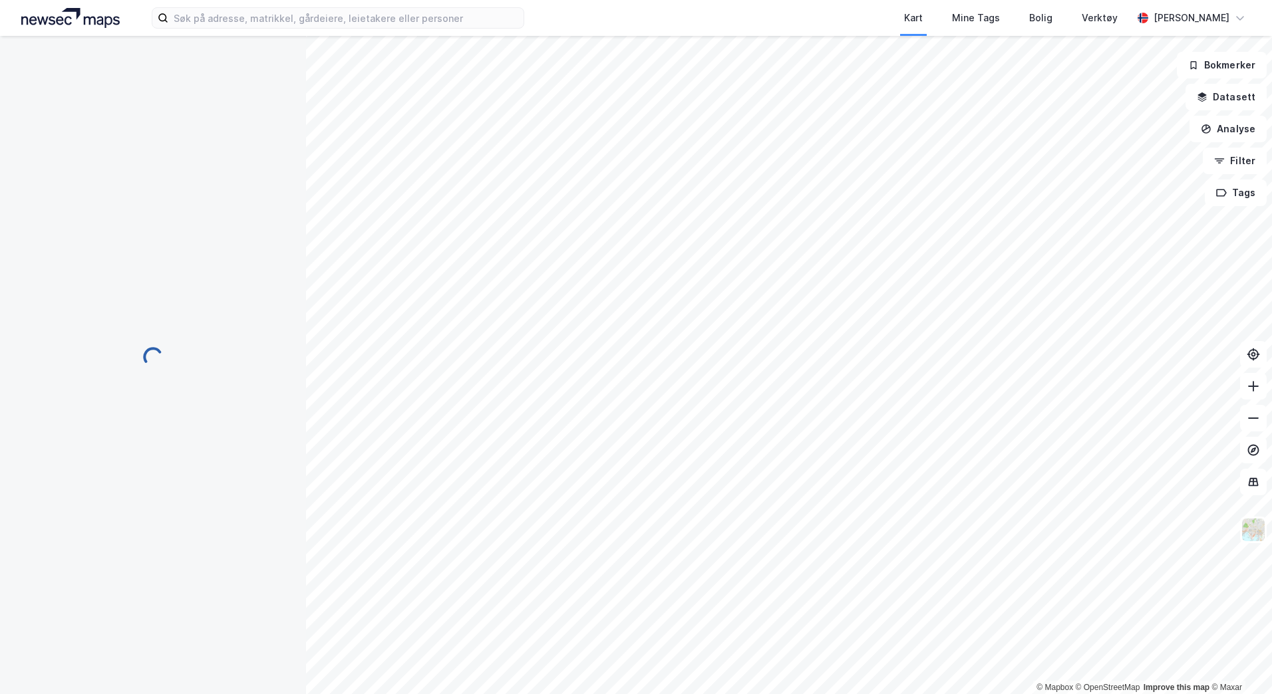
scroll to position [79, 0]
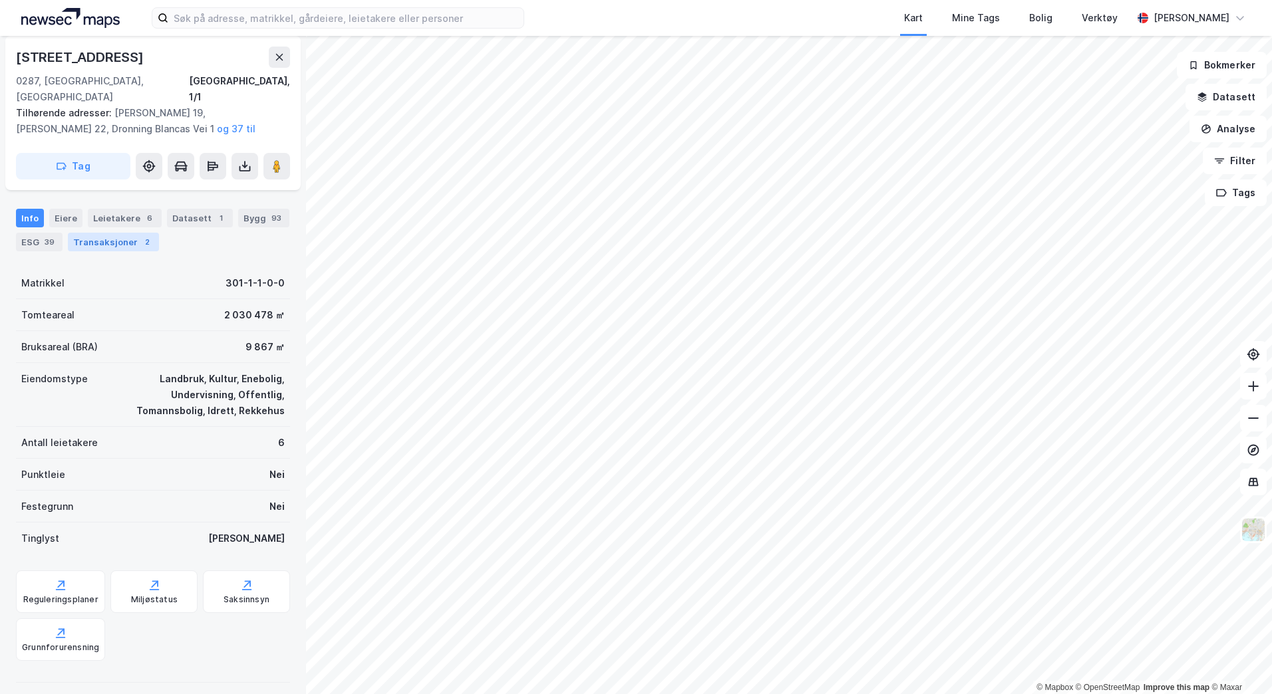
click at [120, 233] on div "Transaksjoner 2" at bounding box center [113, 242] width 91 height 19
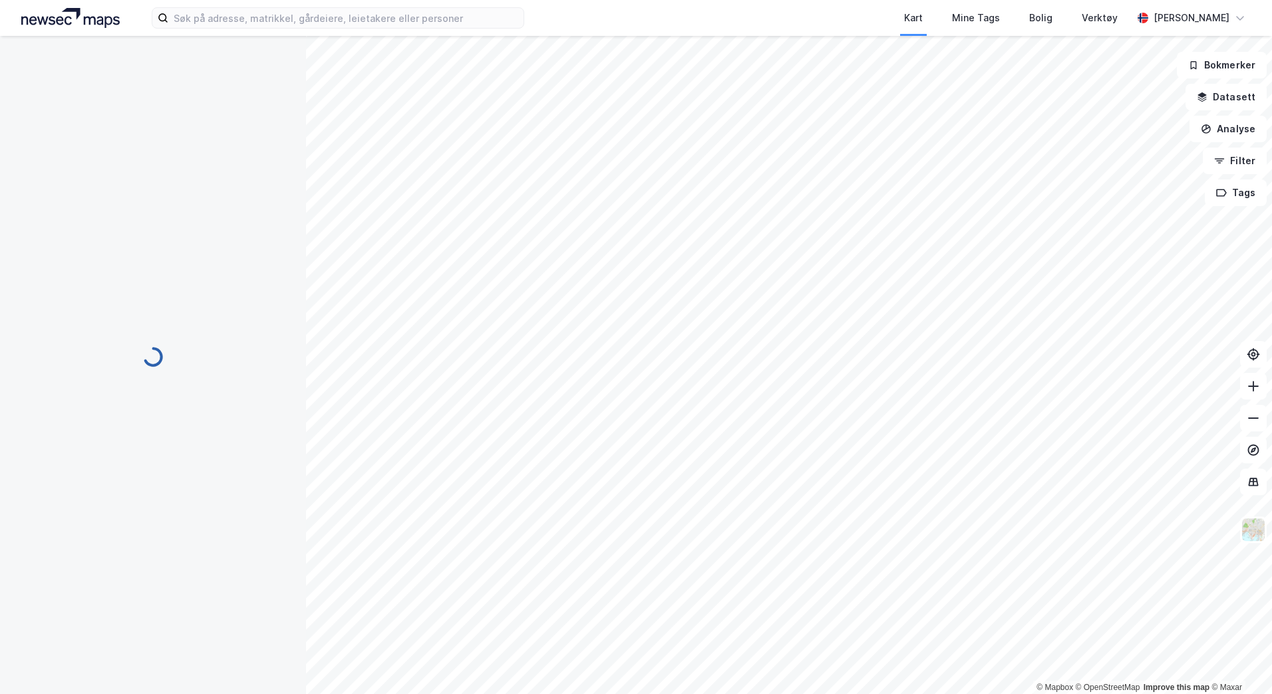
scroll to position [17, 0]
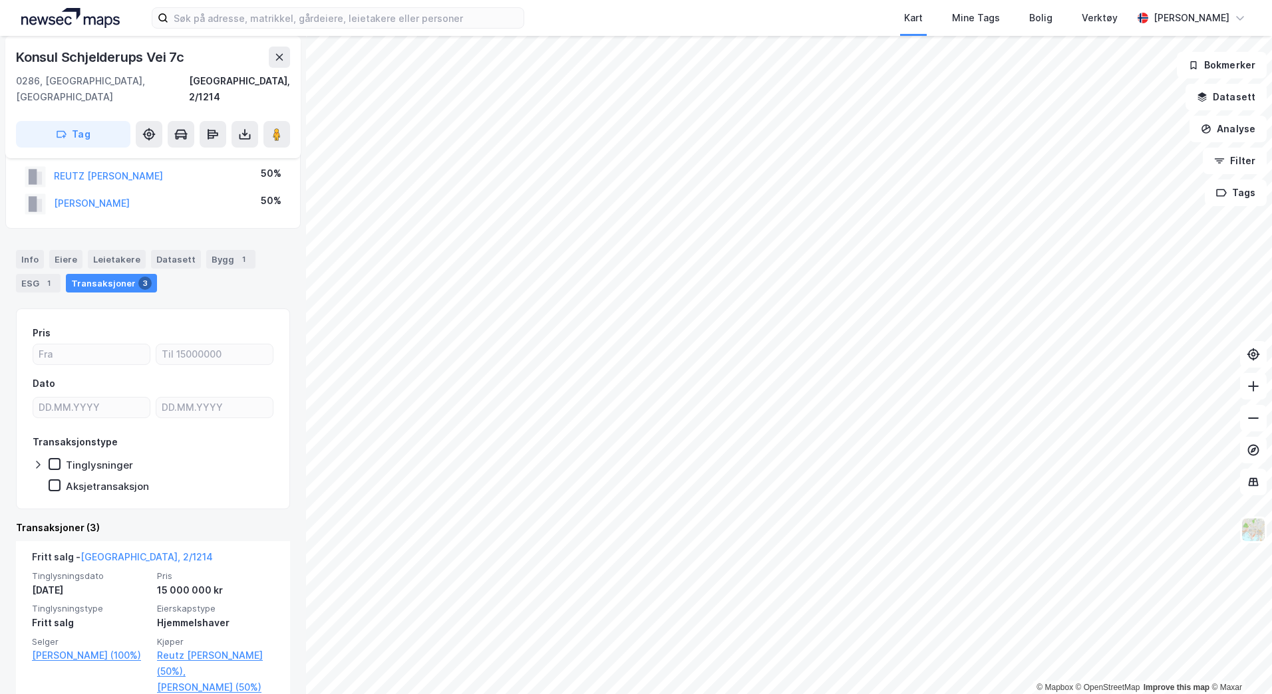
scroll to position [32, 0]
